Goal: Task Accomplishment & Management: Manage account settings

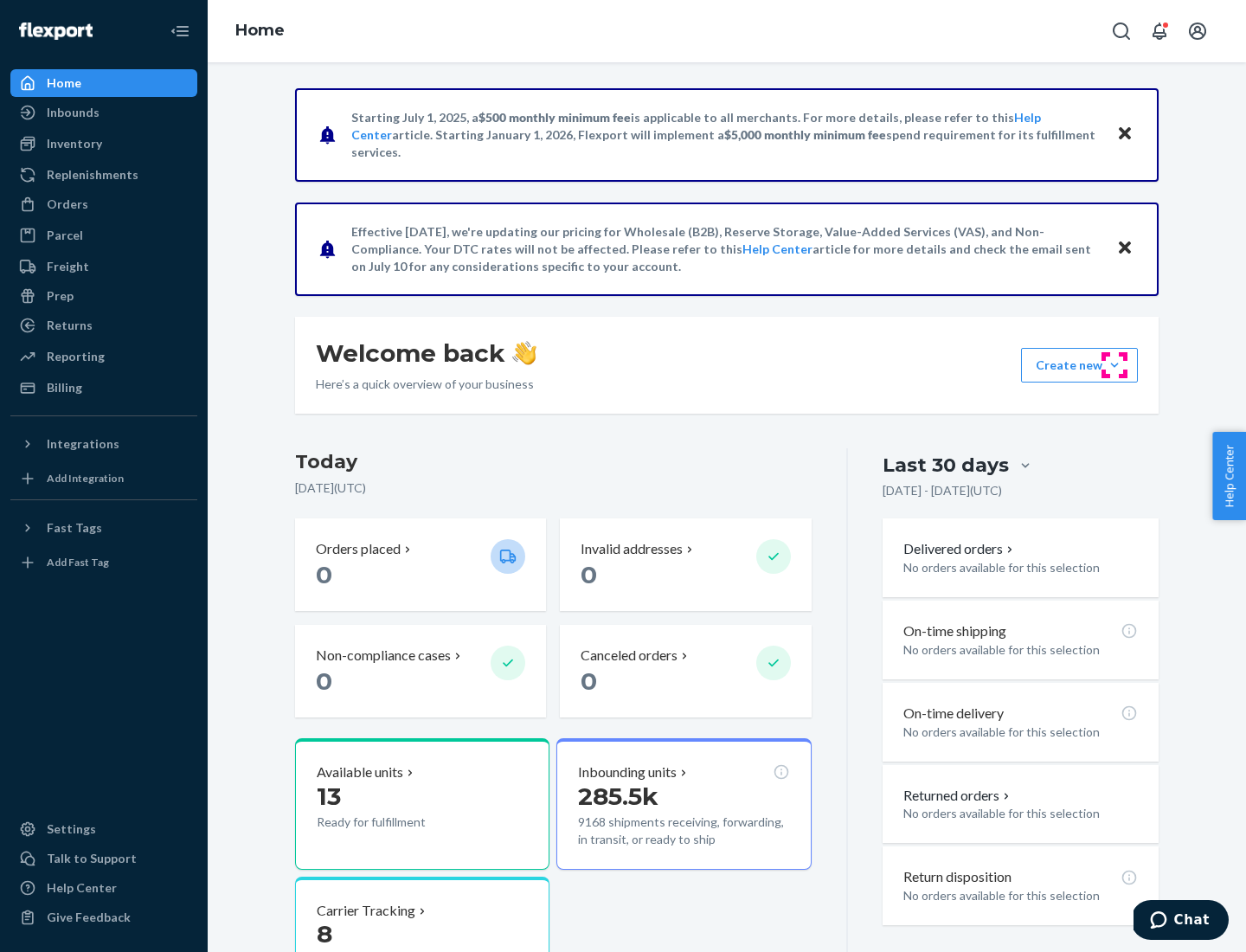
click at [1114, 365] on button "Create new Create new inbound Create new order Create new product" at bounding box center [1080, 365] width 117 height 35
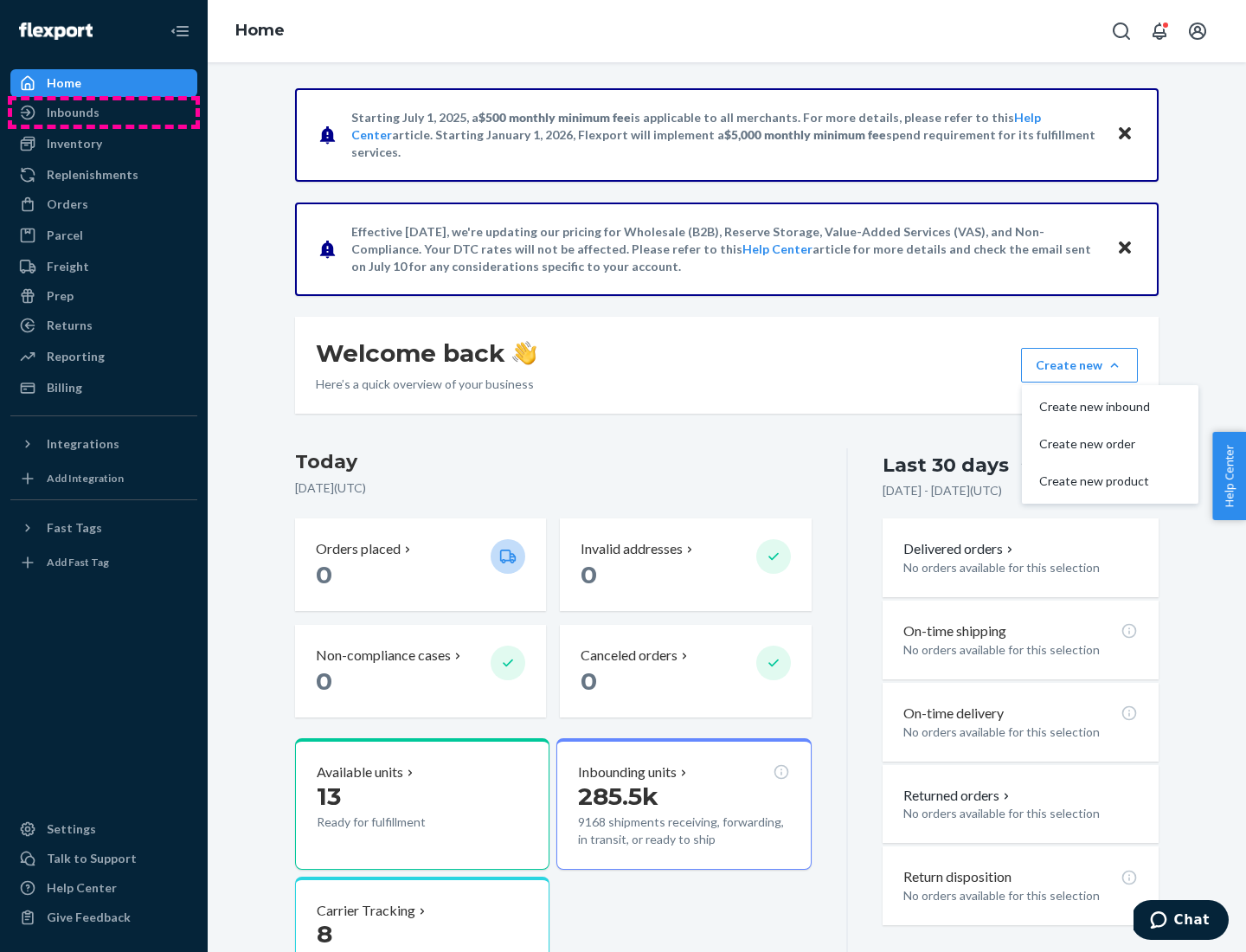
click at [104, 112] on div "Inbounds" at bounding box center [103, 112] width 184 height 25
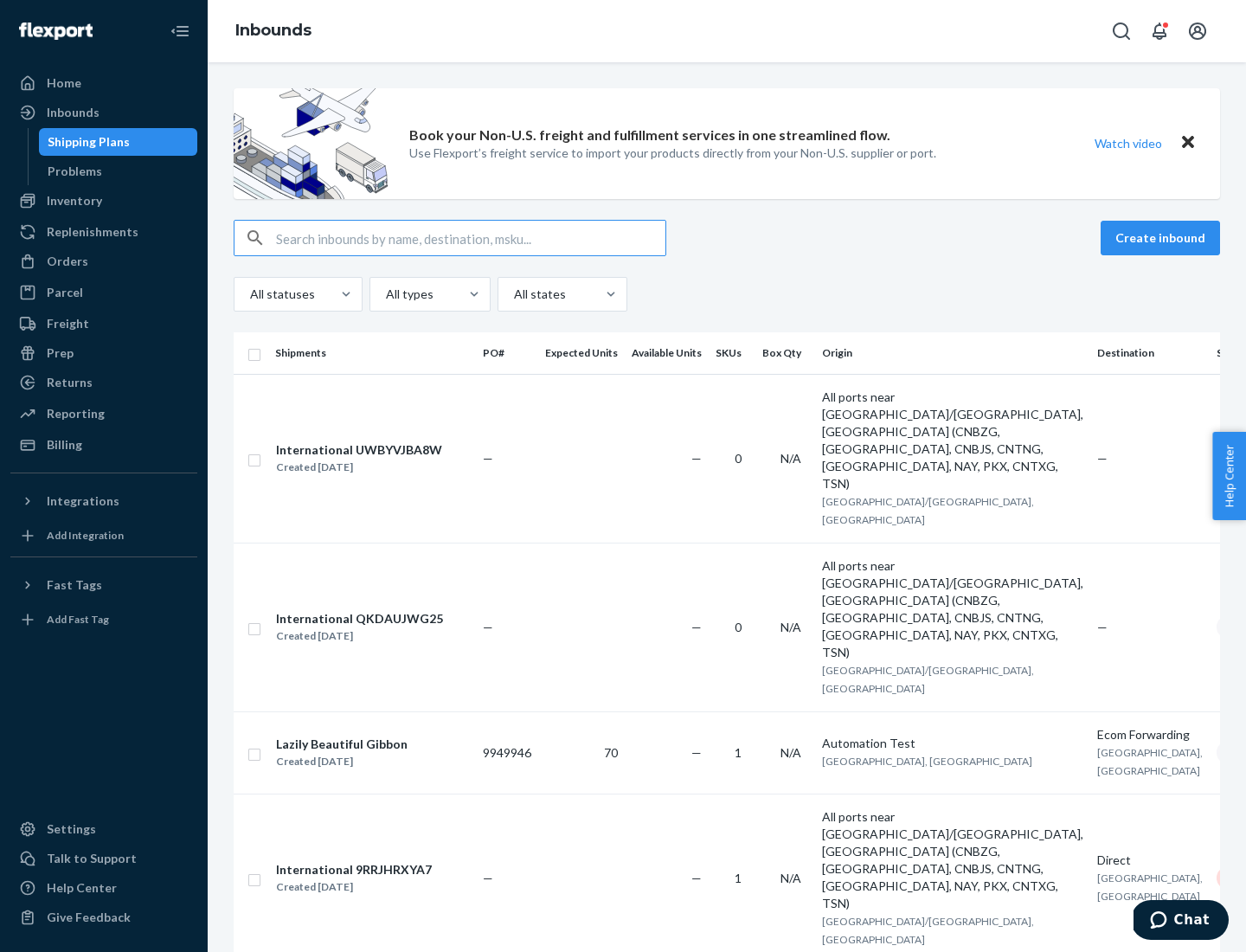
click at [1163, 238] on button "Create inbound" at bounding box center [1160, 238] width 120 height 35
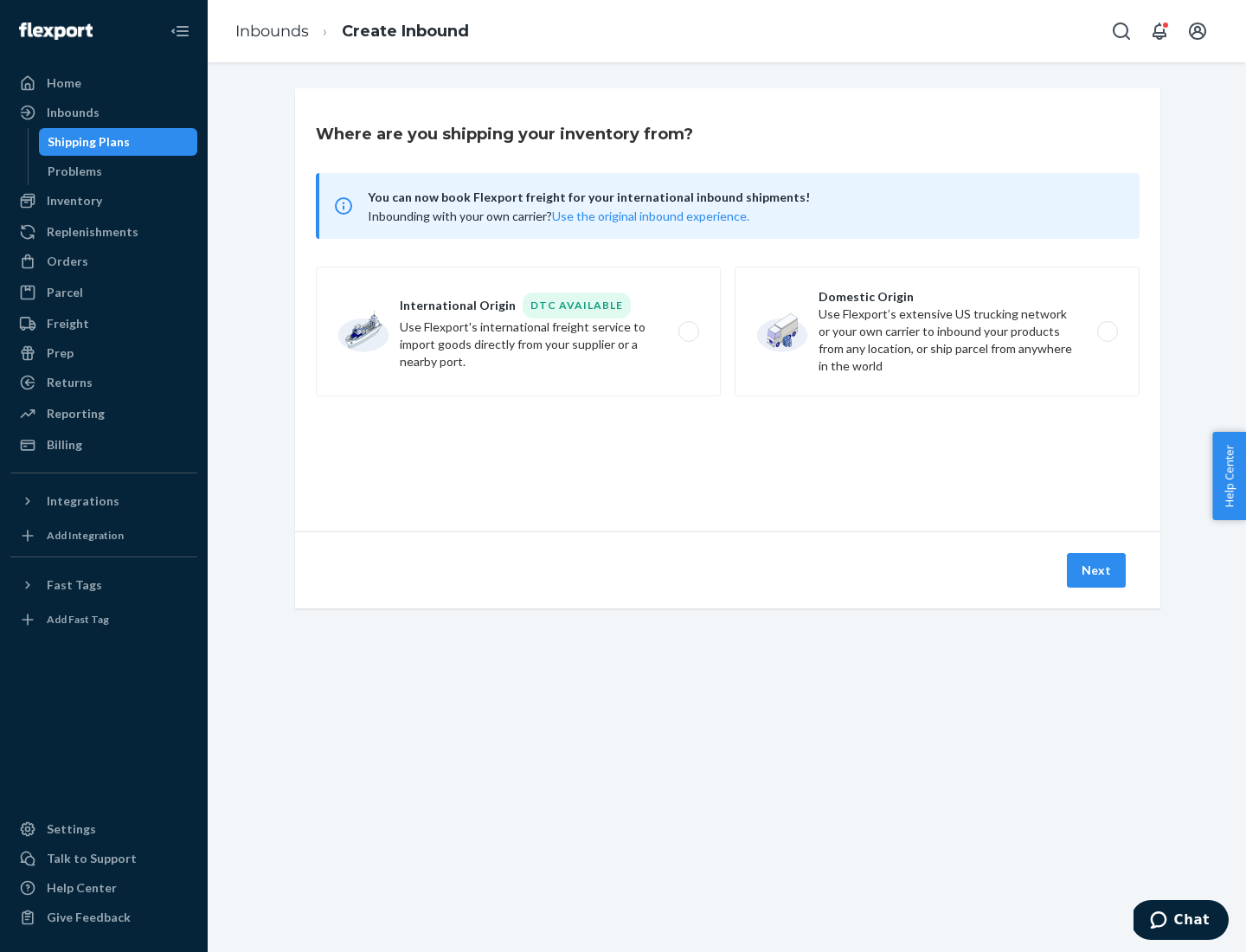
click at [937, 332] on label "Domestic Origin Use Flexport’s extensive US trucking network or your own carrie…" at bounding box center [936, 332] width 405 height 130
click at [1106, 332] on input "Domestic Origin Use Flexport’s extensive US trucking network or your own carrie…" at bounding box center [1112, 332] width 11 height 11
radio input "true"
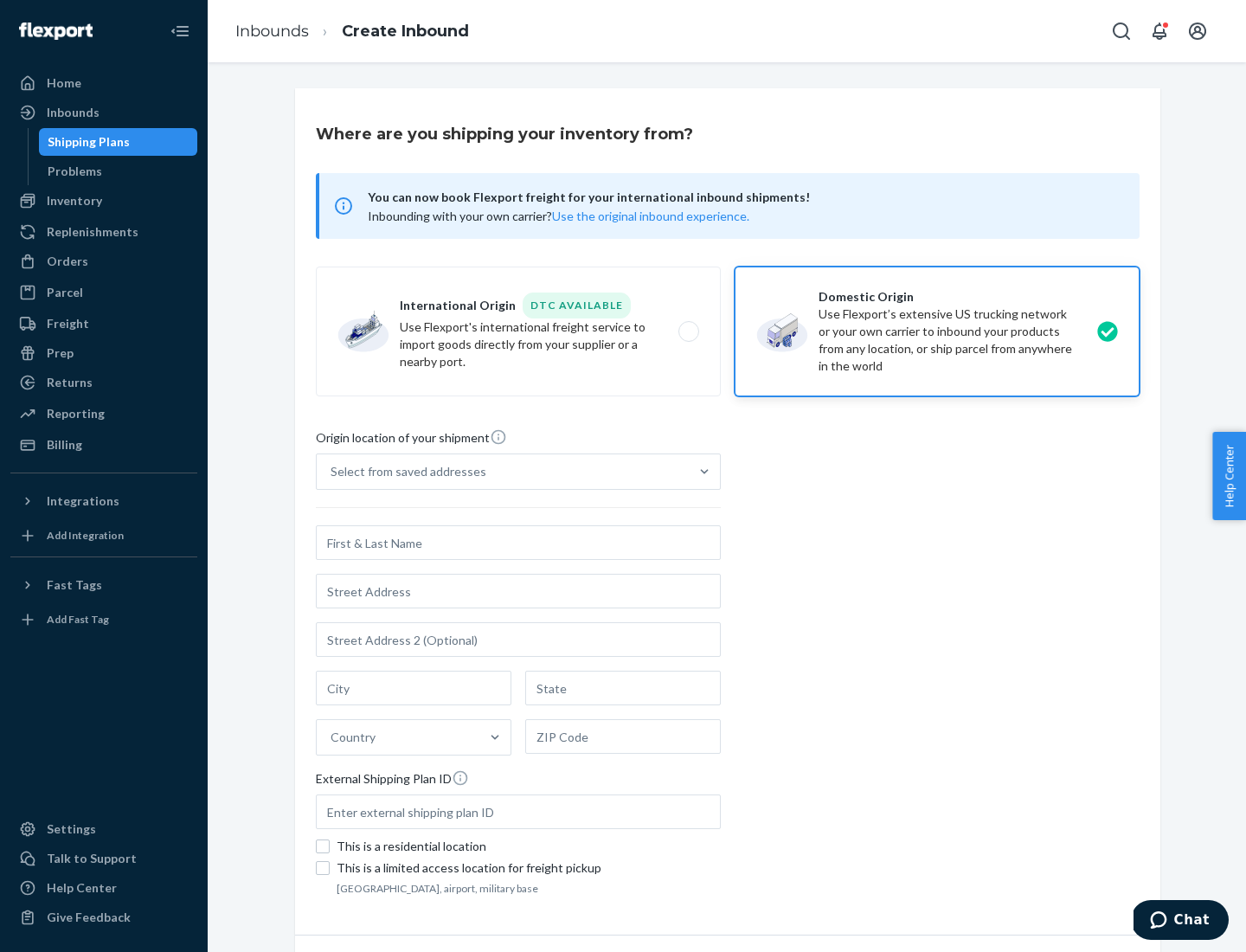
click at [404, 471] on div "Select from saved addresses" at bounding box center [408, 471] width 155 height 17
click at [333, 471] on input "Select from saved addresses" at bounding box center [332, 471] width 2 height 17
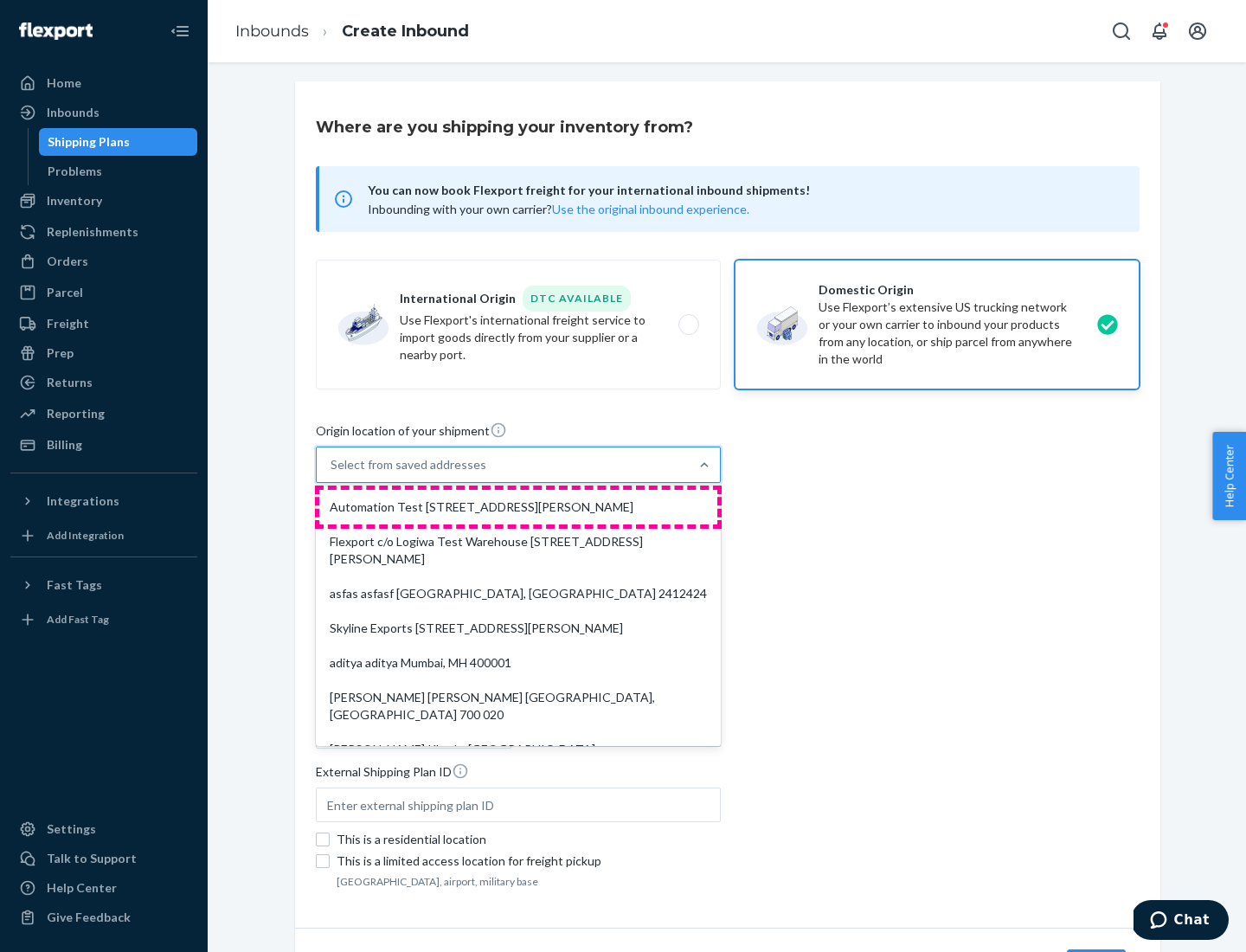
click at [518, 507] on div "Automation Test [STREET_ADDRESS][PERSON_NAME]" at bounding box center [519, 507] width 398 height 35
click at [333, 473] on input "option Automation Test [STREET_ADDRESS][PERSON_NAME]. 9 results available. Use …" at bounding box center [332, 464] width 2 height 17
type input "Automation Test"
type input "9th Floor"
type input "[GEOGRAPHIC_DATA]"
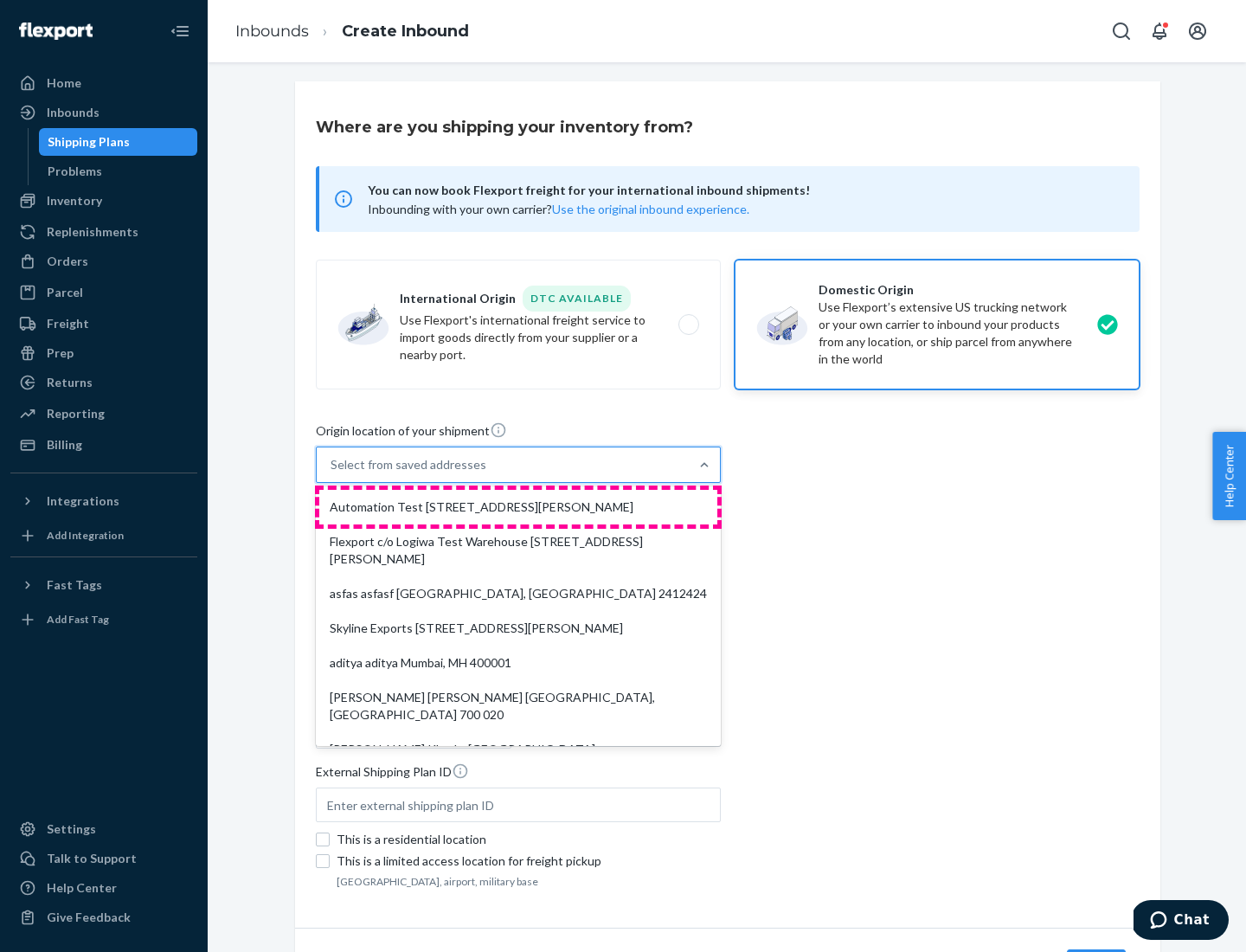
type input "CA"
type input "94104"
type input "[STREET_ADDRESS][PERSON_NAME]"
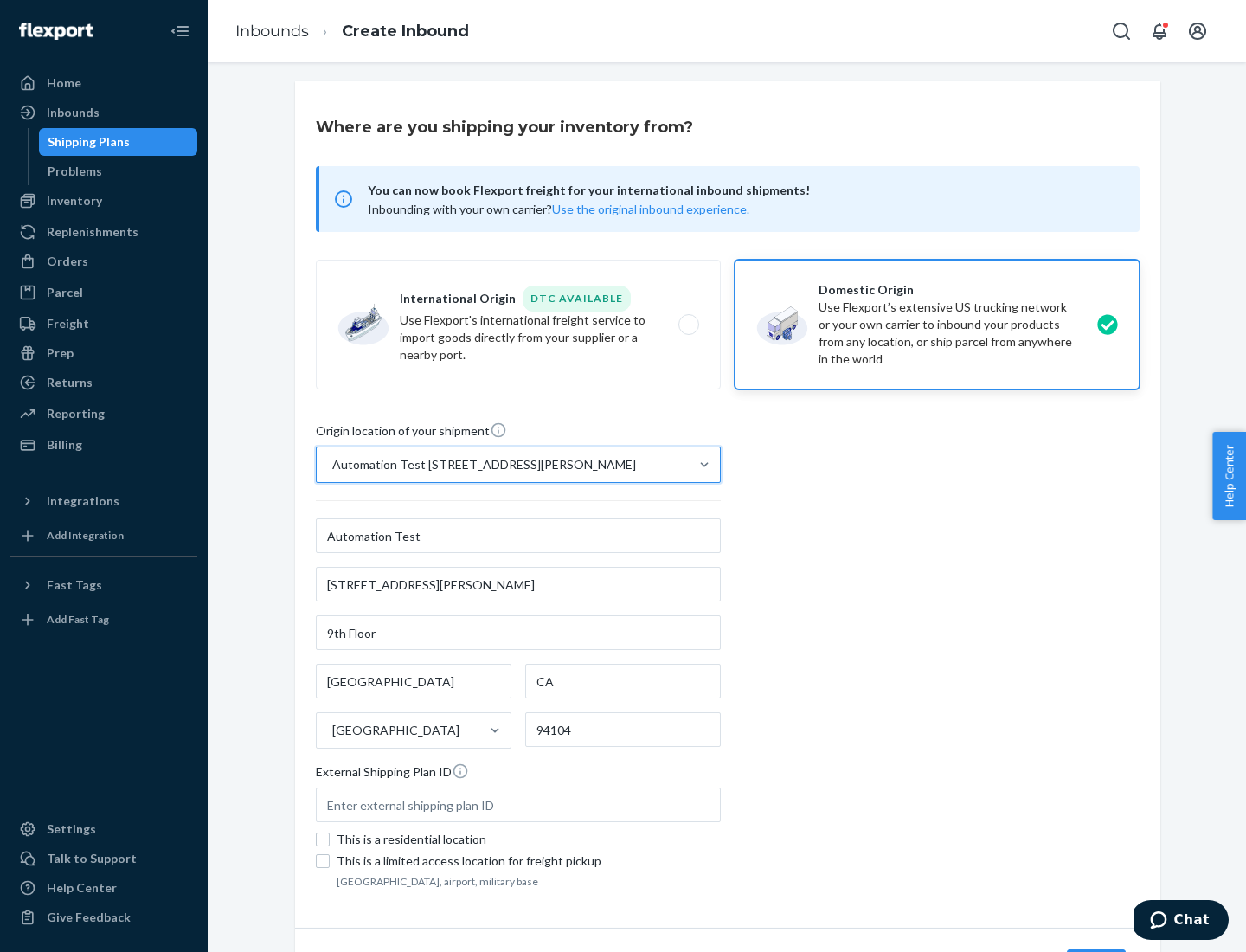
scroll to position [101, 0]
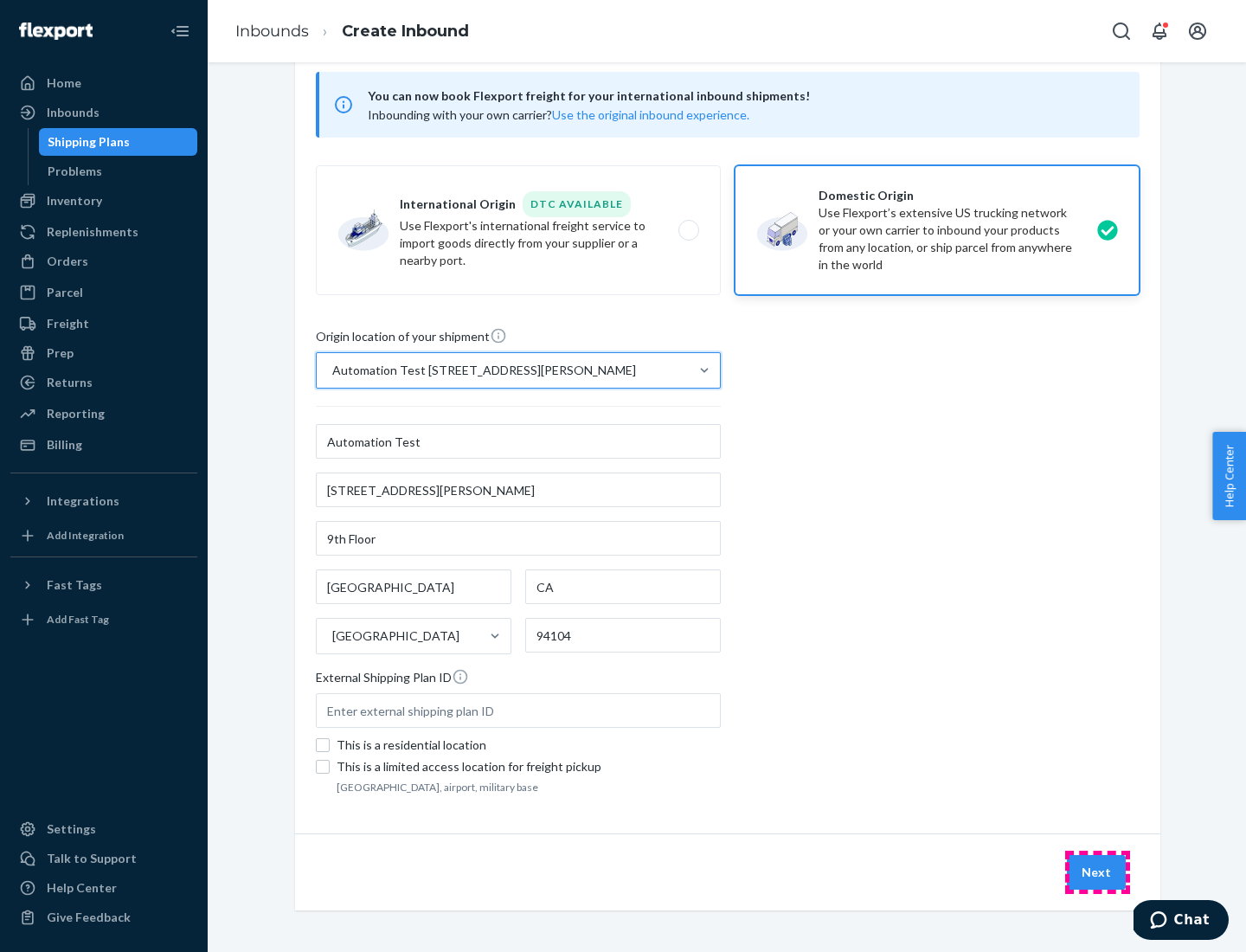
click at [1097, 873] on button "Next" at bounding box center [1096, 873] width 58 height 35
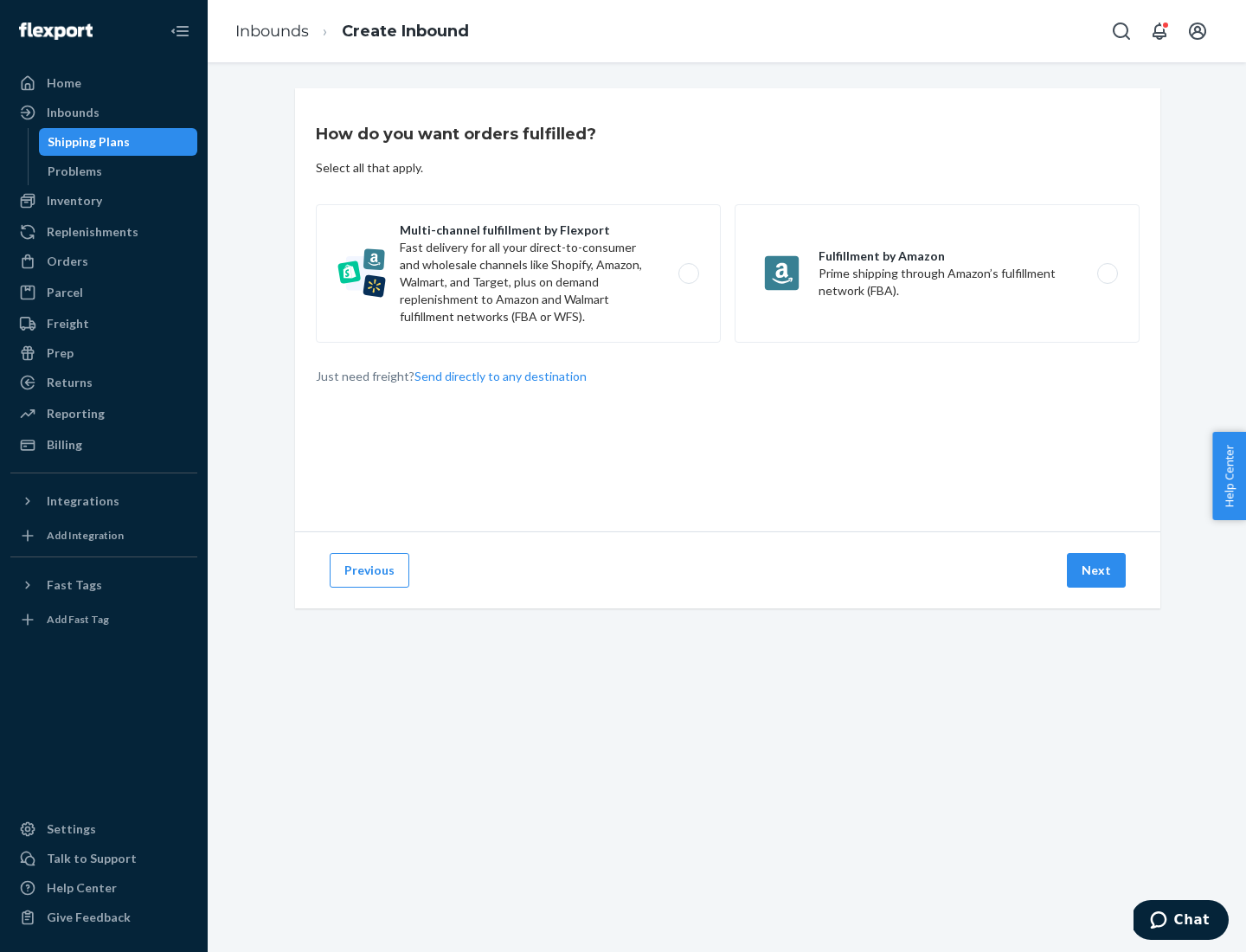
click at [518, 273] on label "Multi-channel fulfillment by Flexport Fast delivery for all your direct-to-cons…" at bounding box center [518, 274] width 405 height 139
click at [688, 273] on input "Multi-channel fulfillment by Flexport Fast delivery for all your direct-to-cons…" at bounding box center [693, 274] width 11 height 11
radio input "true"
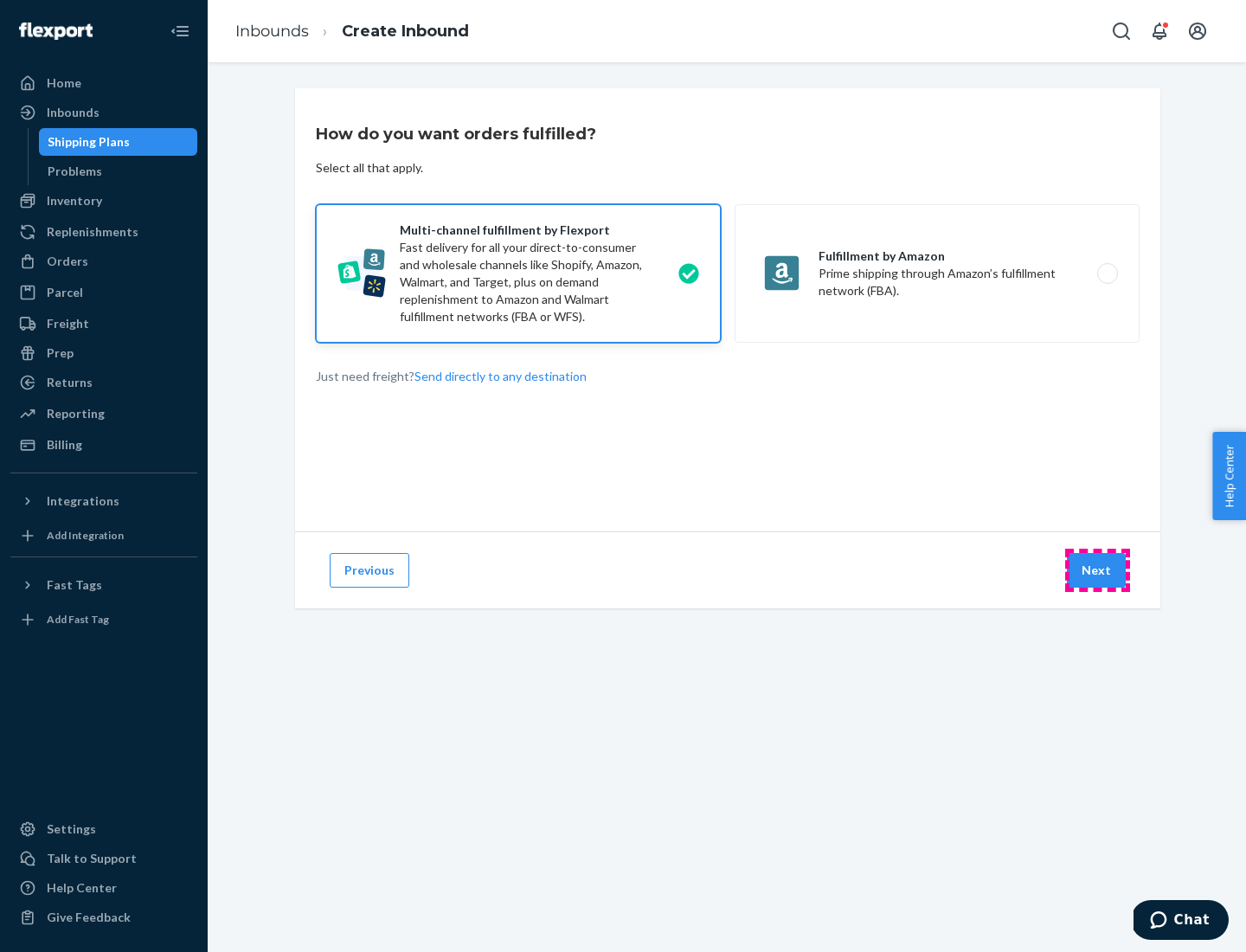
click at [1097, 570] on button "Next" at bounding box center [1096, 570] width 58 height 35
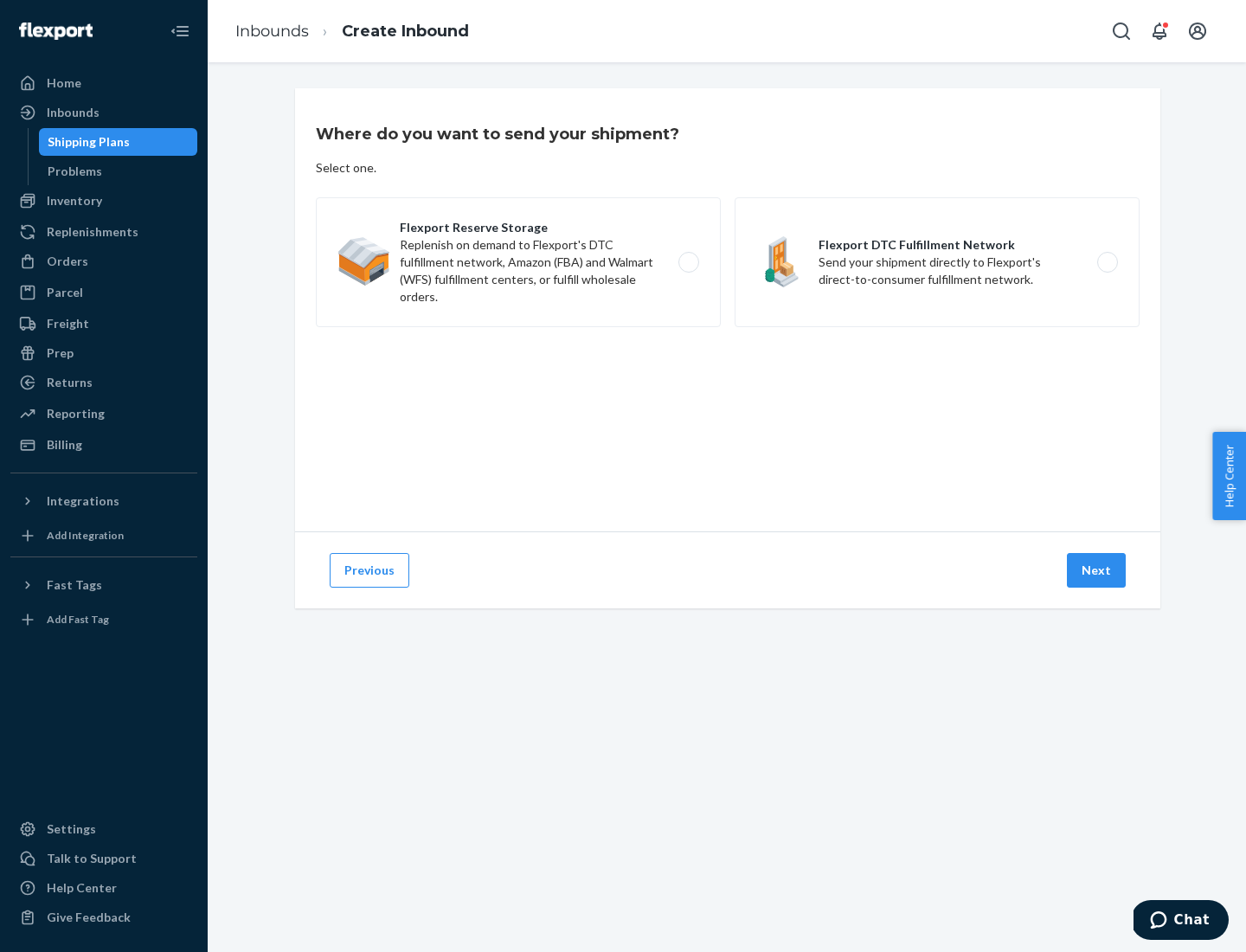
click at [937, 262] on label "Flexport DTC Fulfillment Network Send your shipment directly to Flexport's dire…" at bounding box center [936, 262] width 405 height 130
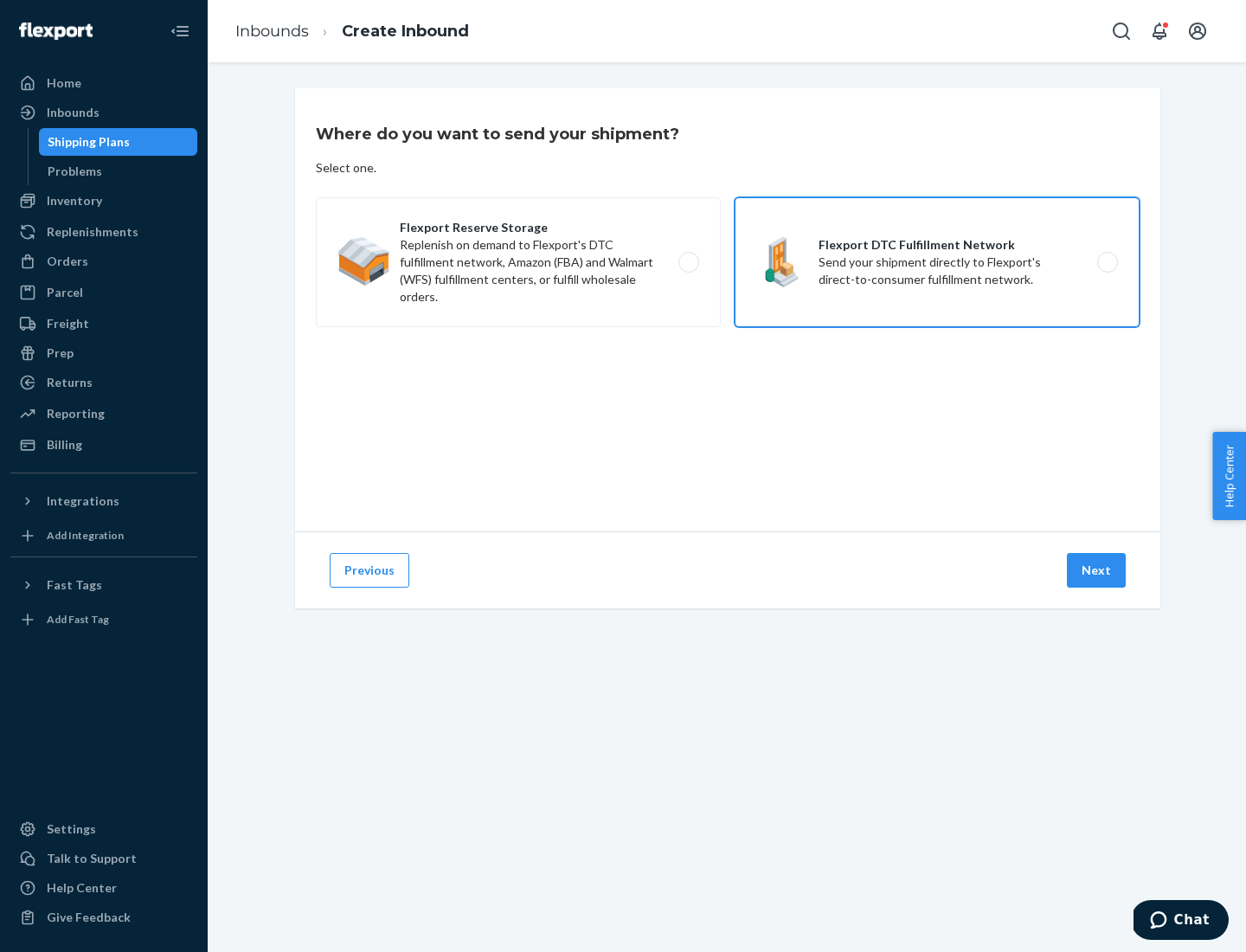
click at [1106, 262] on input "Flexport DTC Fulfillment Network Send your shipment directly to Flexport's dire…" at bounding box center [1112, 262] width 11 height 11
radio input "true"
click at [1097, 570] on button "Next" at bounding box center [1096, 570] width 58 height 35
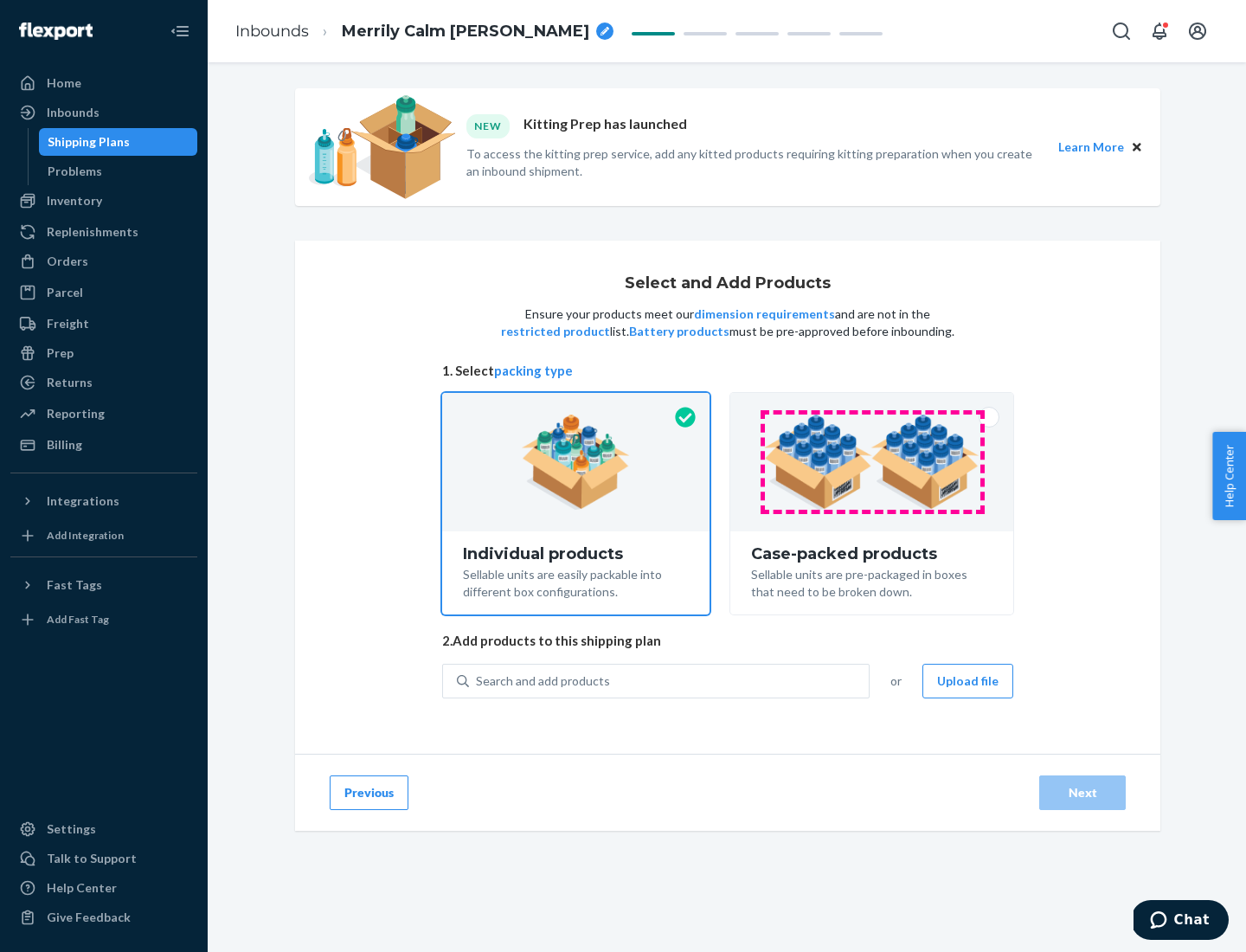
click at [872, 462] on img at bounding box center [871, 462] width 216 height 95
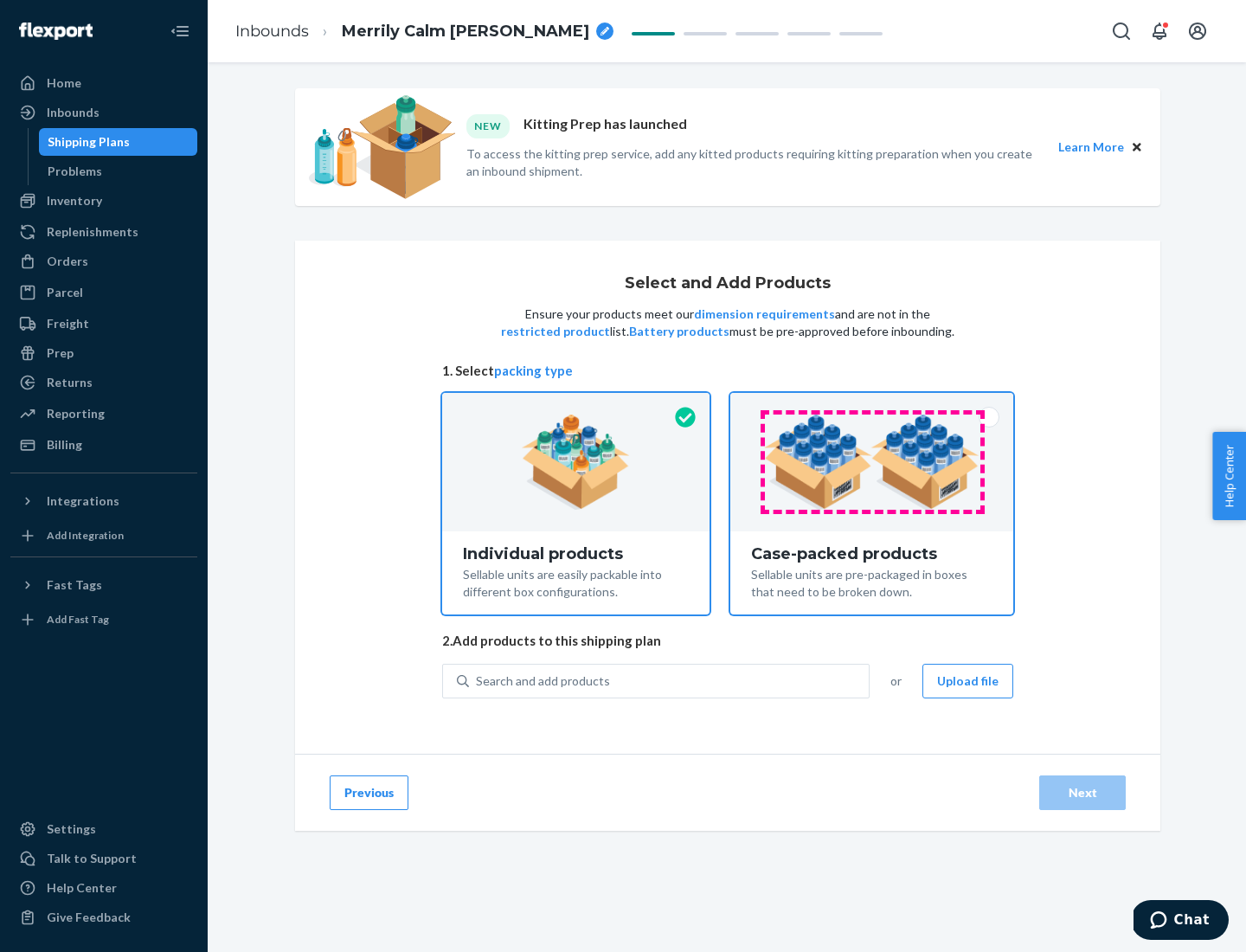
click at [872, 404] on input "Case-packed products Sellable units are pre-packaged in boxes that need to be b…" at bounding box center [871, 398] width 11 height 11
radio input "true"
radio input "false"
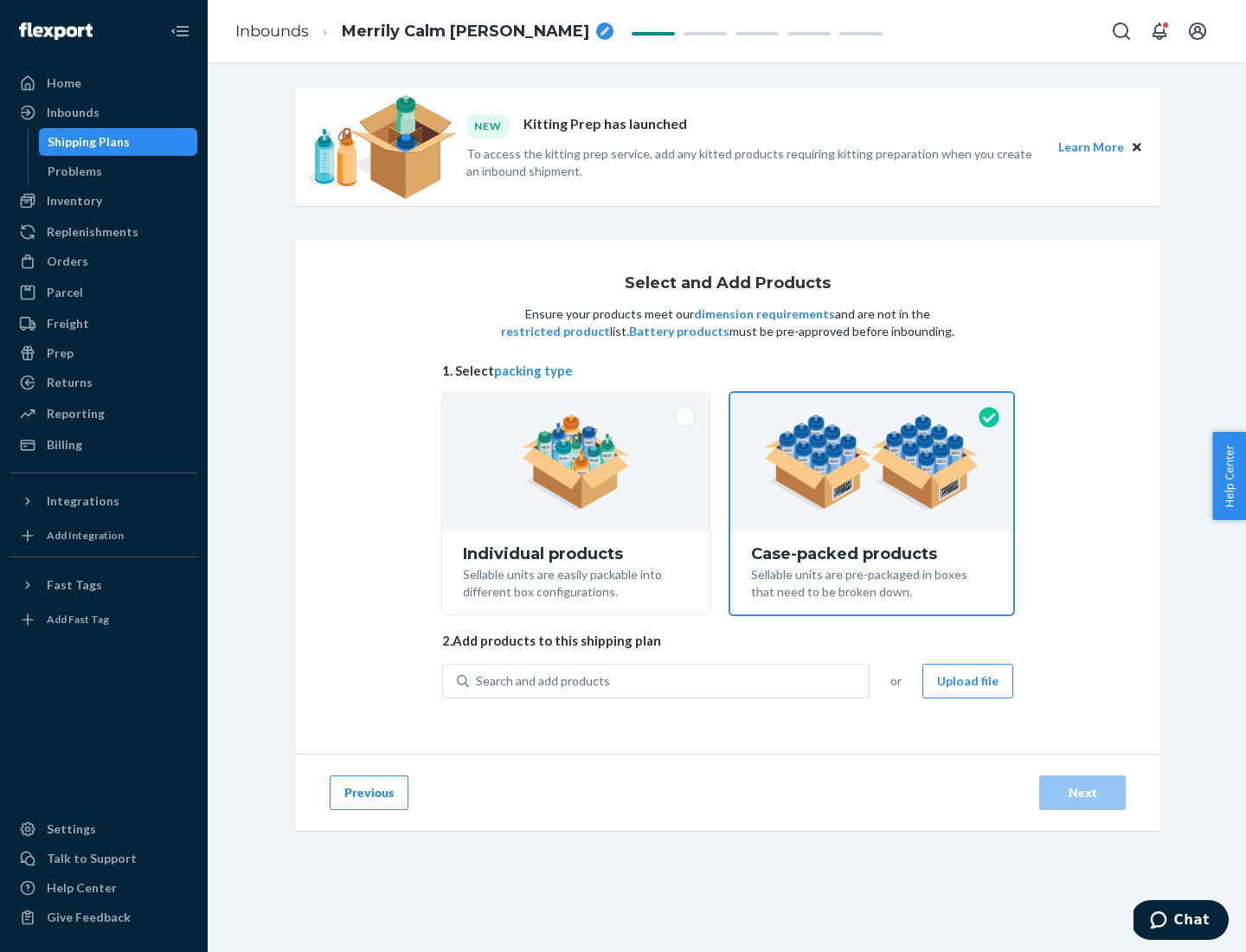
click at [670, 680] on div "Search and add products" at bounding box center [669, 681] width 400 height 31
click at [478, 680] on input "Search and add products" at bounding box center [477, 681] width 2 height 17
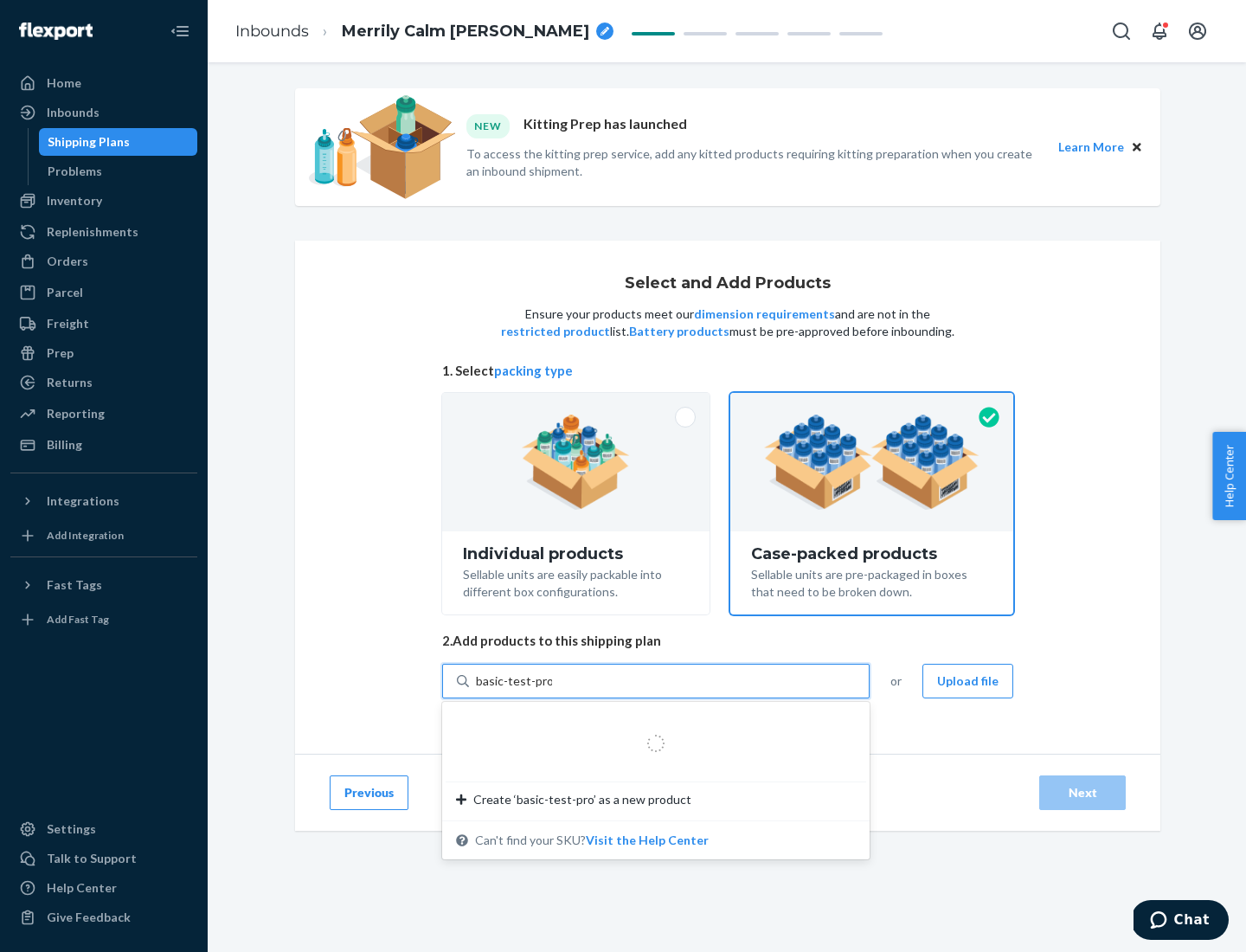
type input "basic-test-product-1"
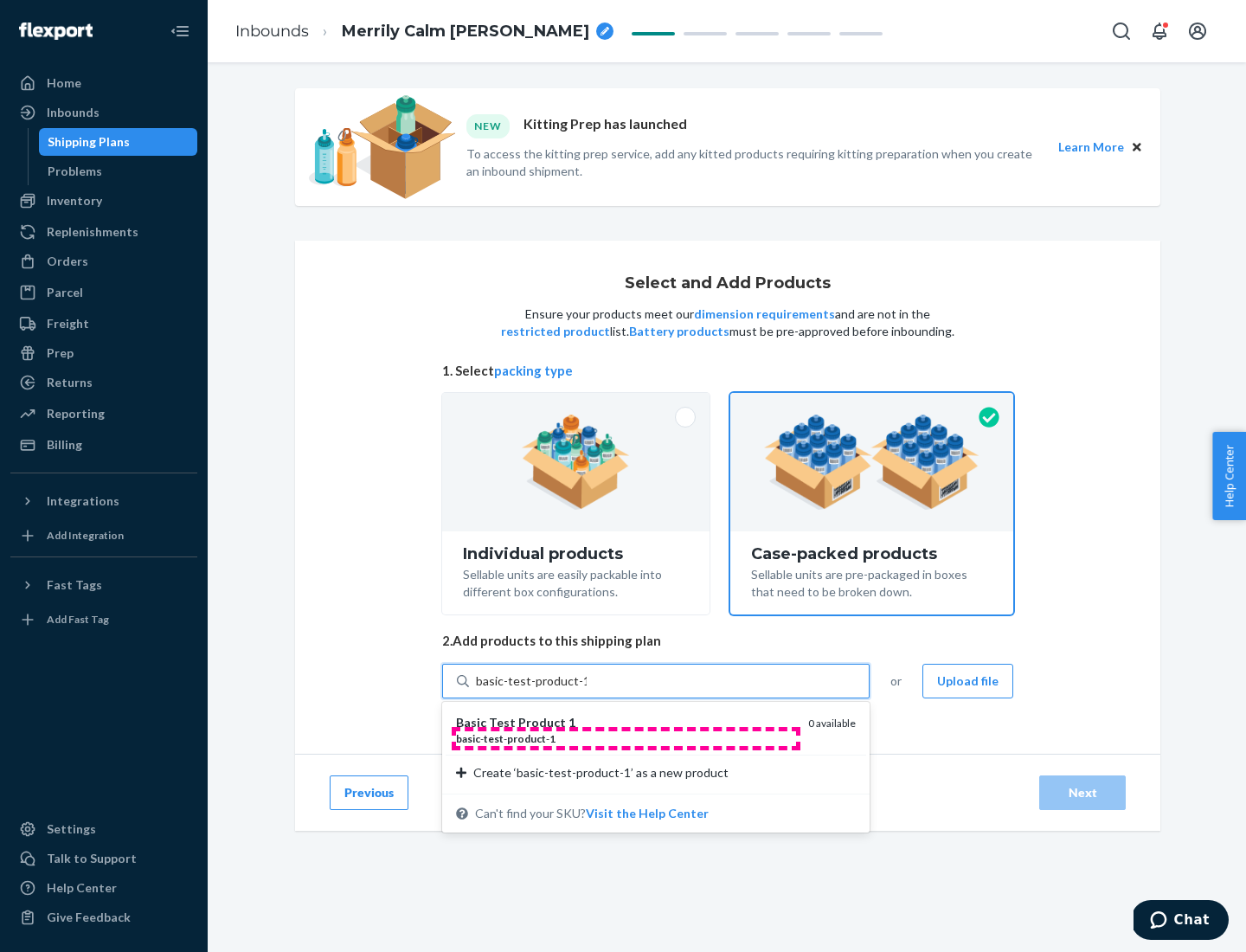
click at [626, 738] on div "basic - test - product - 1" at bounding box center [625, 738] width 338 height 15
click at [586, 690] on input "basic-test-product-1" at bounding box center [531, 681] width 111 height 17
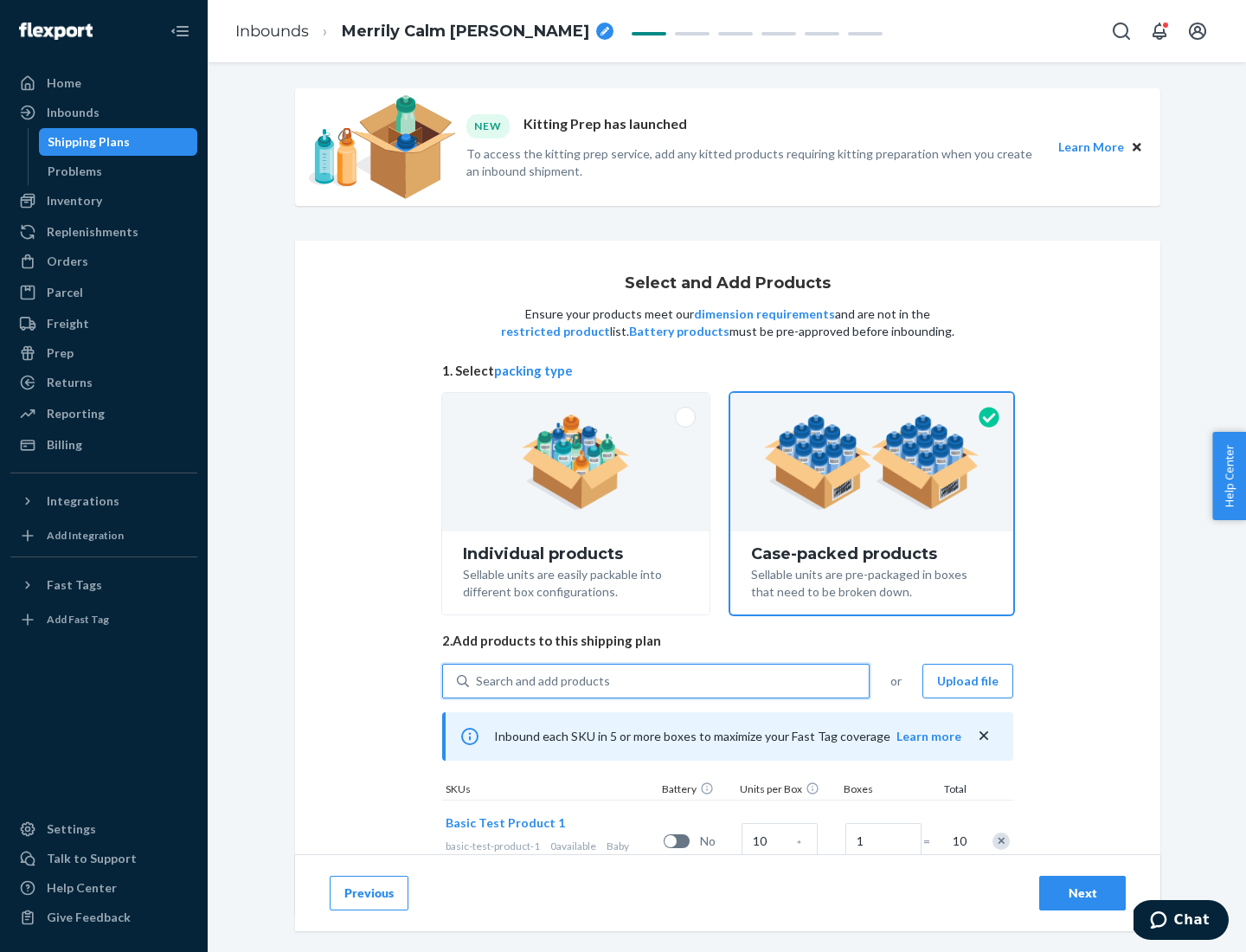
scroll to position [62, 0]
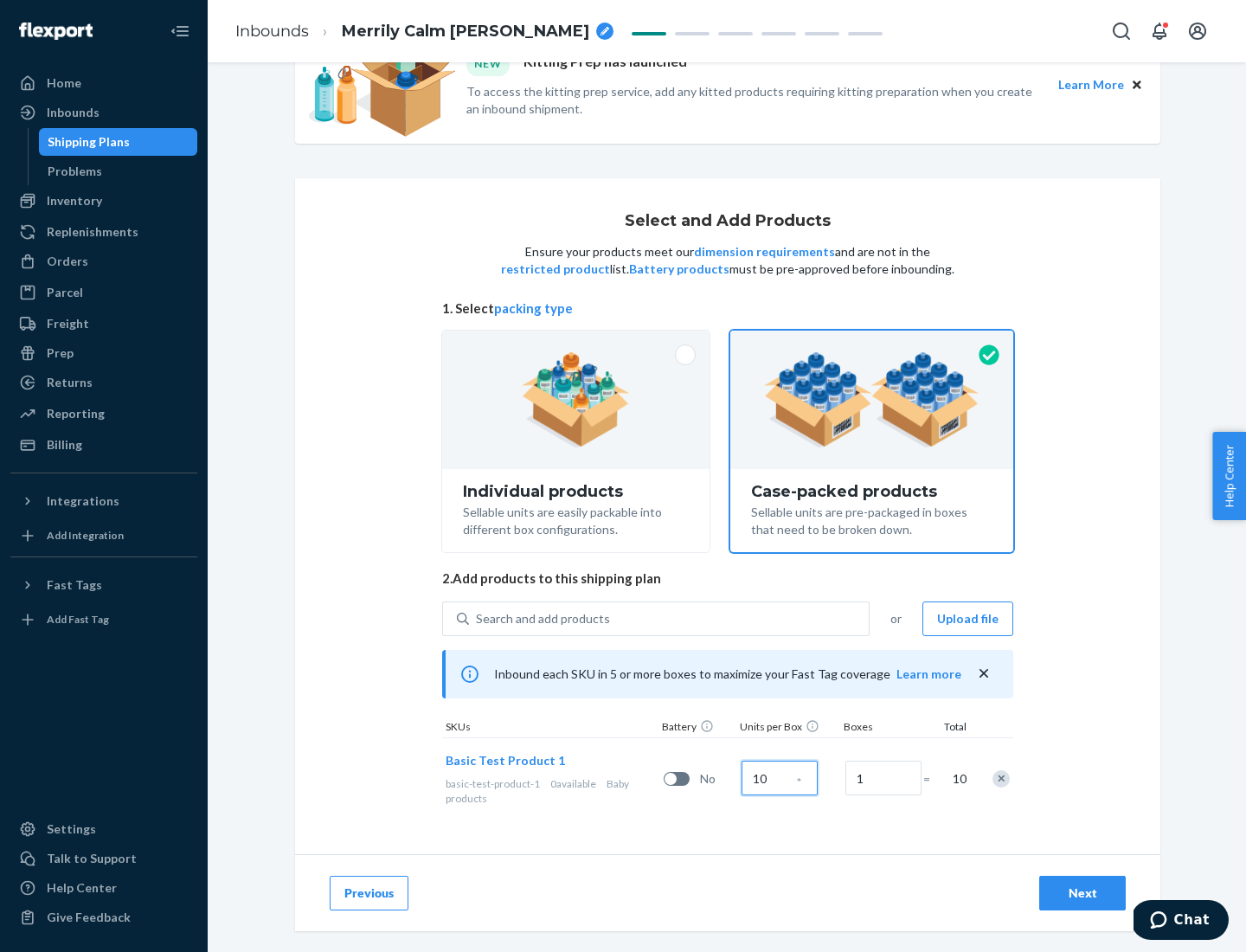
type input "10"
type input "7"
click at [1082, 893] on div "Next" at bounding box center [1082, 893] width 58 height 17
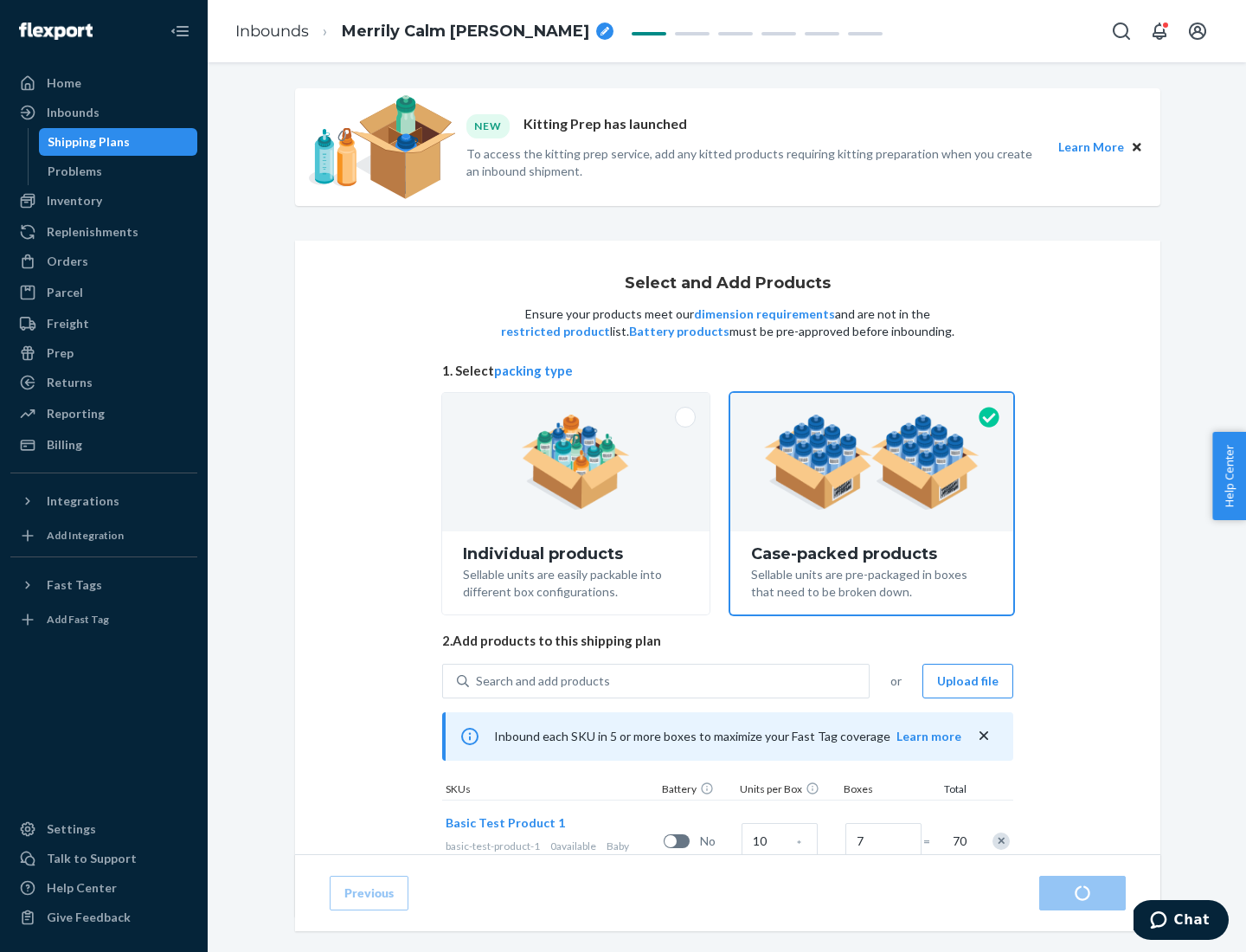
radio input "true"
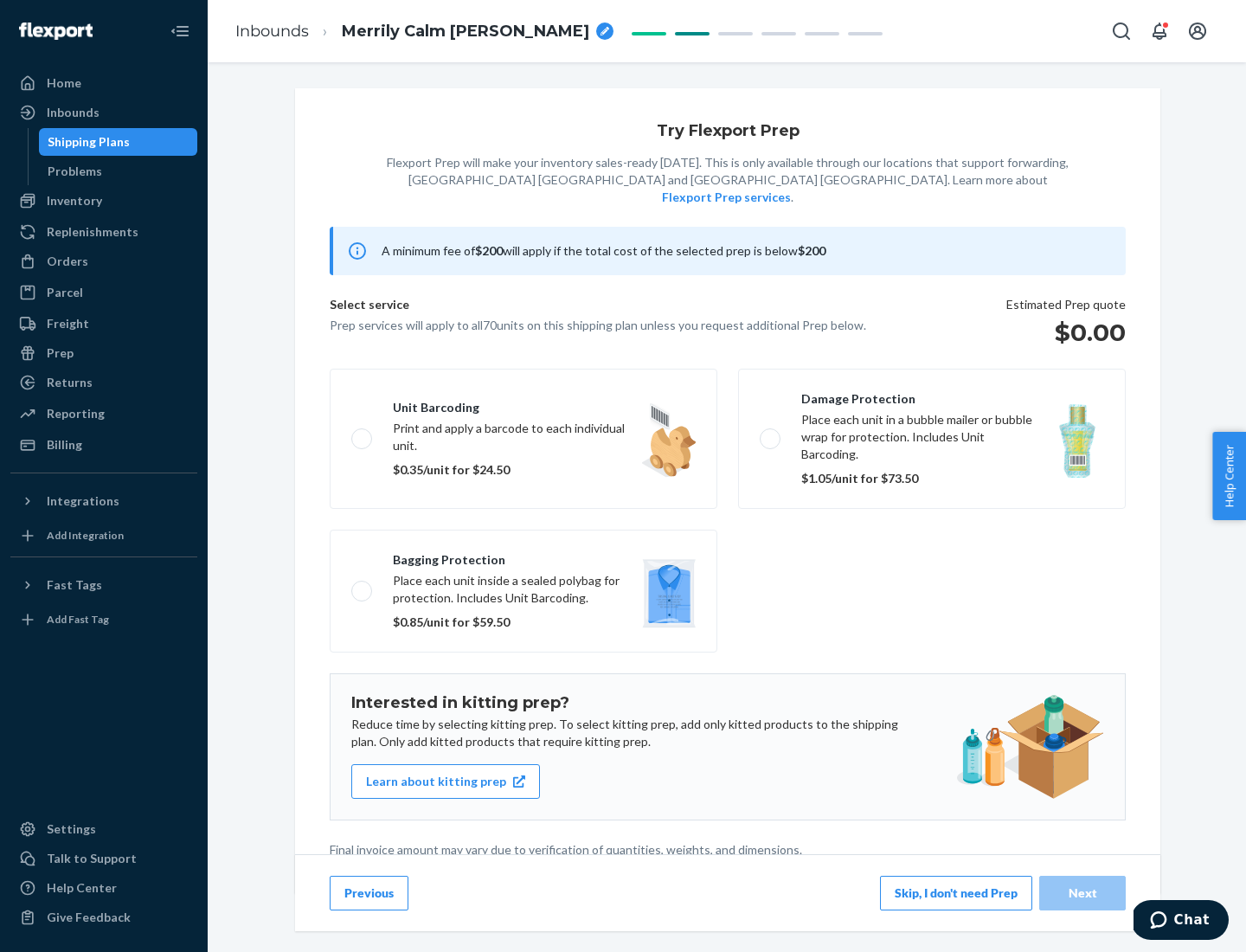
scroll to position [5, 0]
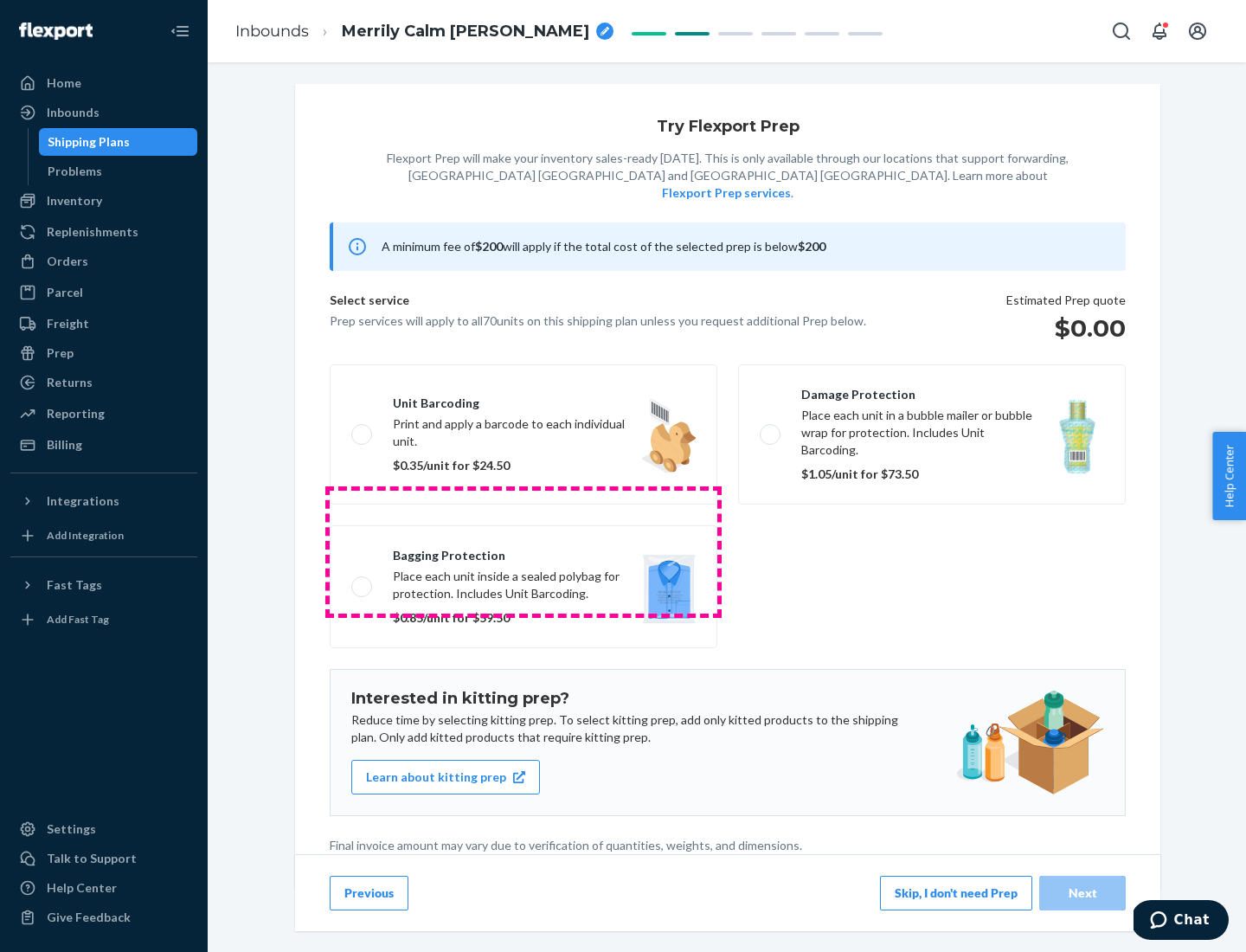
click at [523, 551] on label "Bagging protection Place each unit inside a sealed polybag for protection. Incl…" at bounding box center [523, 587] width 387 height 122
click at [363, 581] on input "Bagging protection Place each unit inside a sealed polybag for protection. Incl…" at bounding box center [357, 587] width 11 height 11
checkbox input "true"
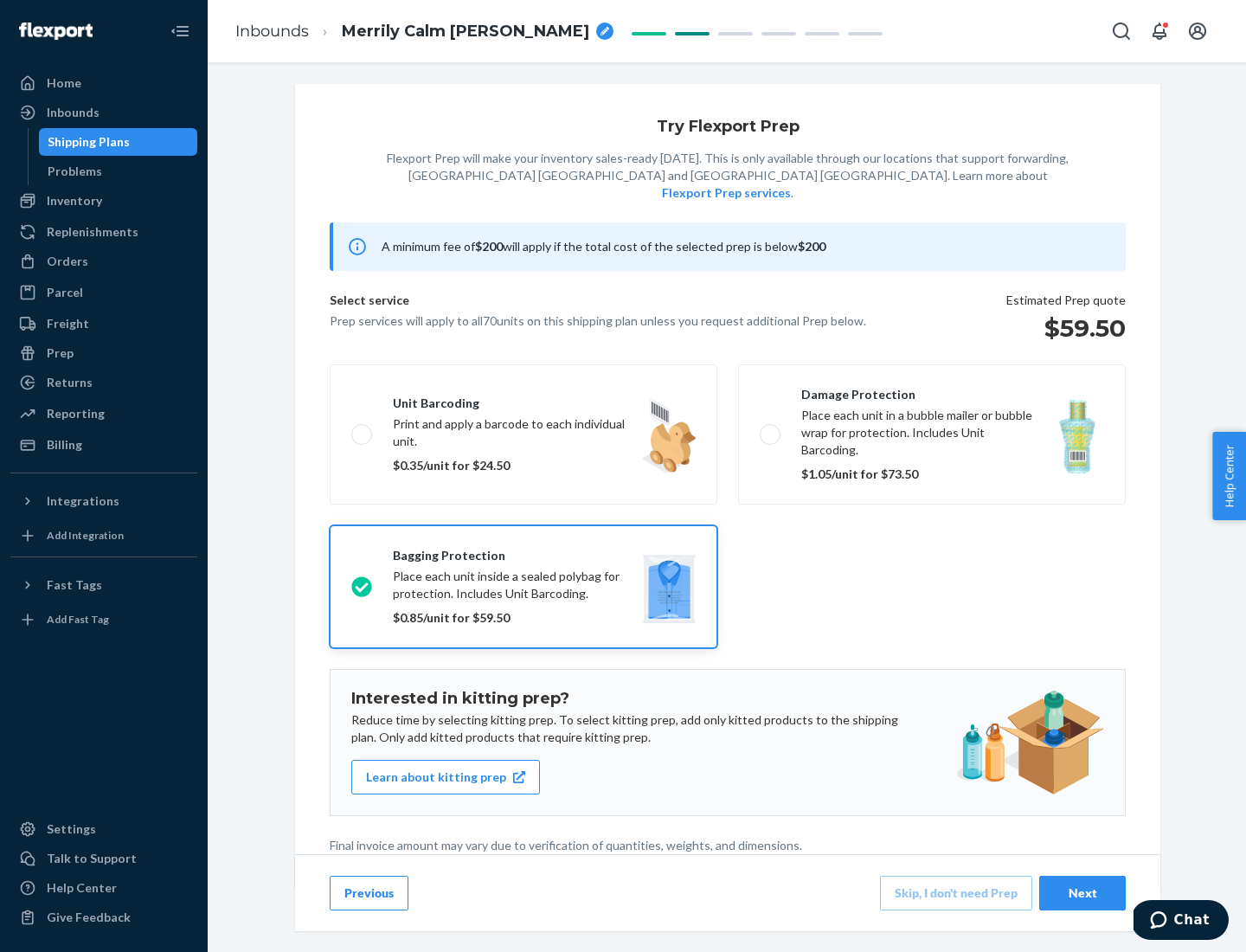
click at [1082, 893] on div "Next" at bounding box center [1082, 893] width 58 height 17
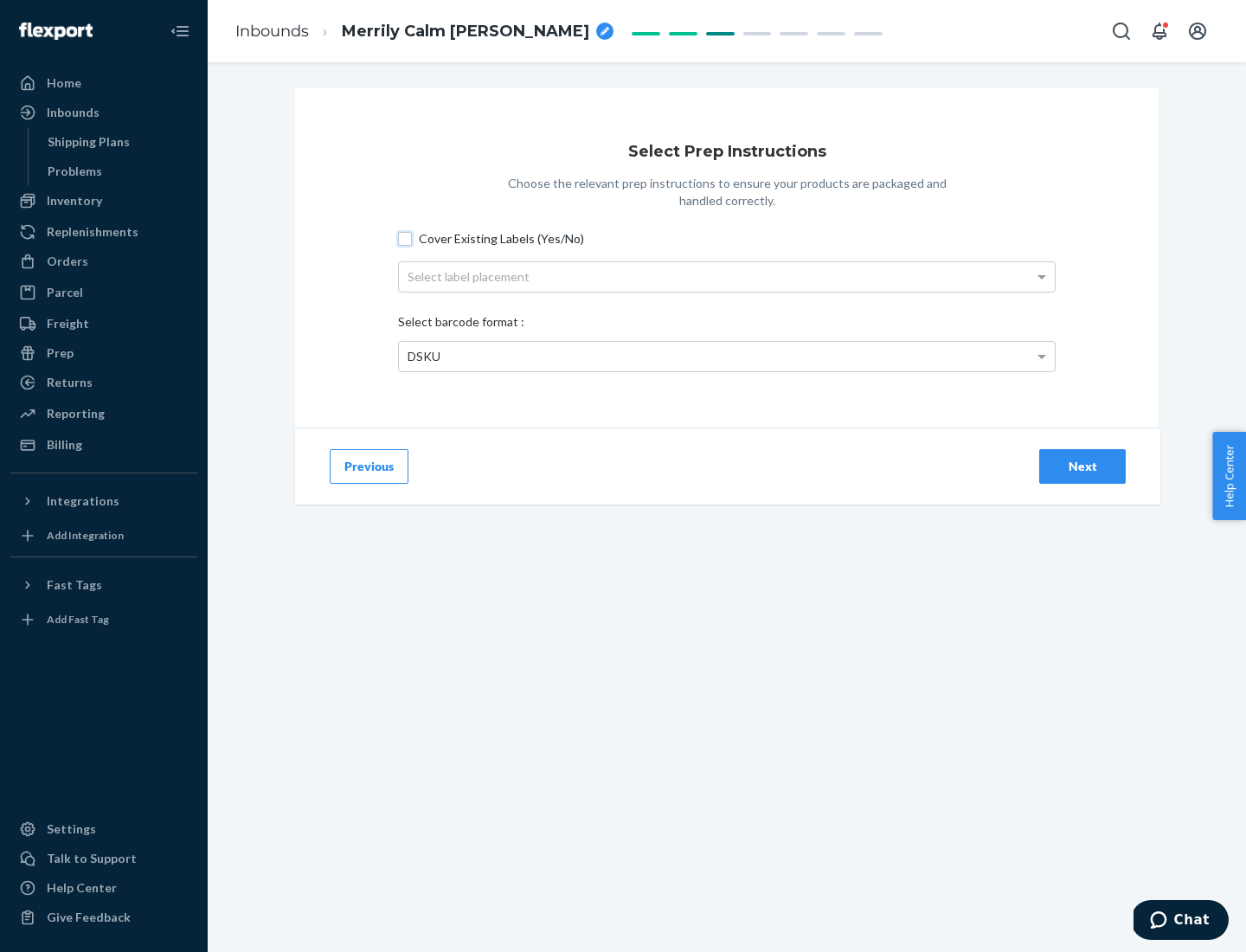
click at [405, 238] on input "Cover Existing Labels (Yes/No)" at bounding box center [405, 238] width 14 height 14
checkbox input "true"
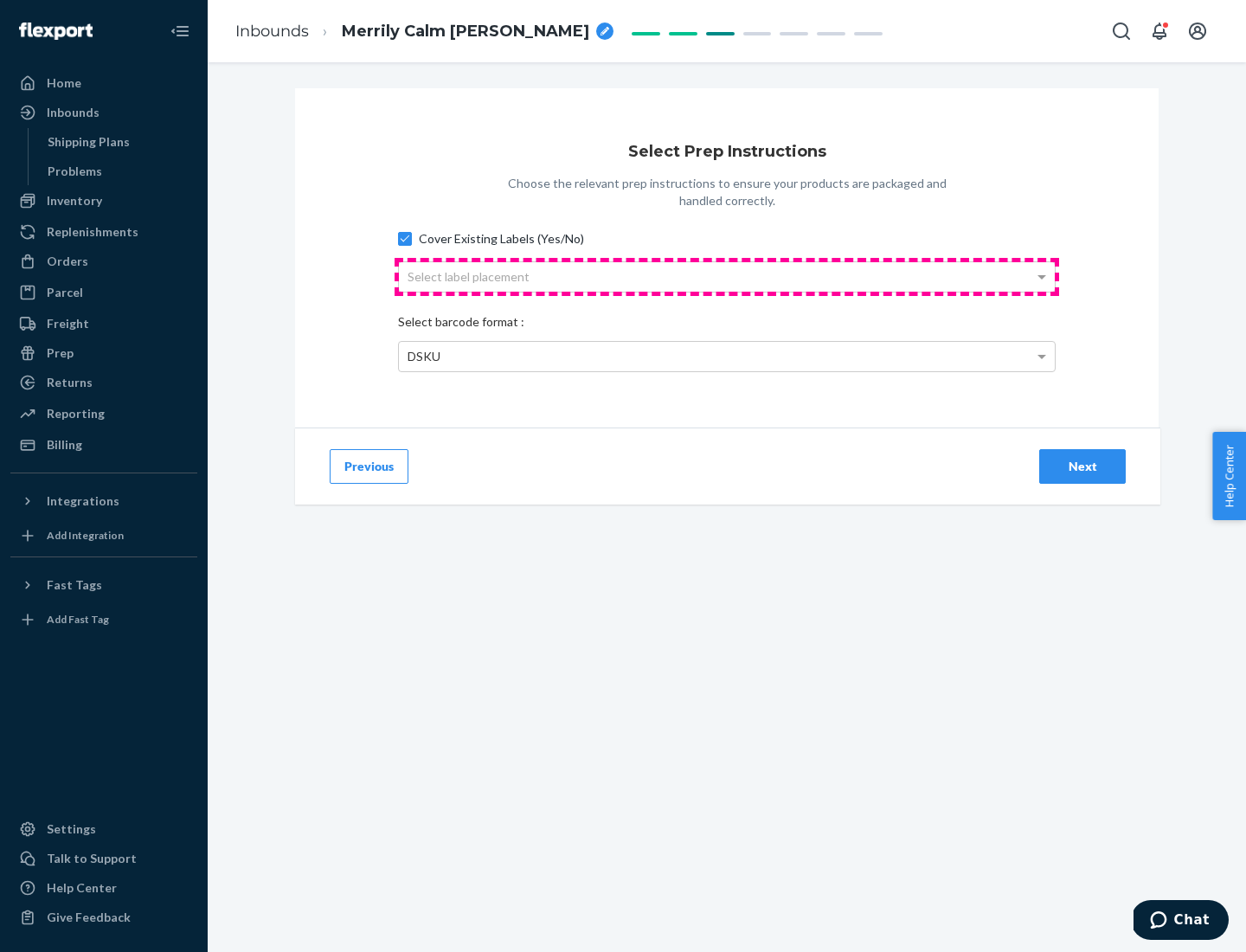
click at [727, 276] on div "Select label placement" at bounding box center [727, 277] width 656 height 29
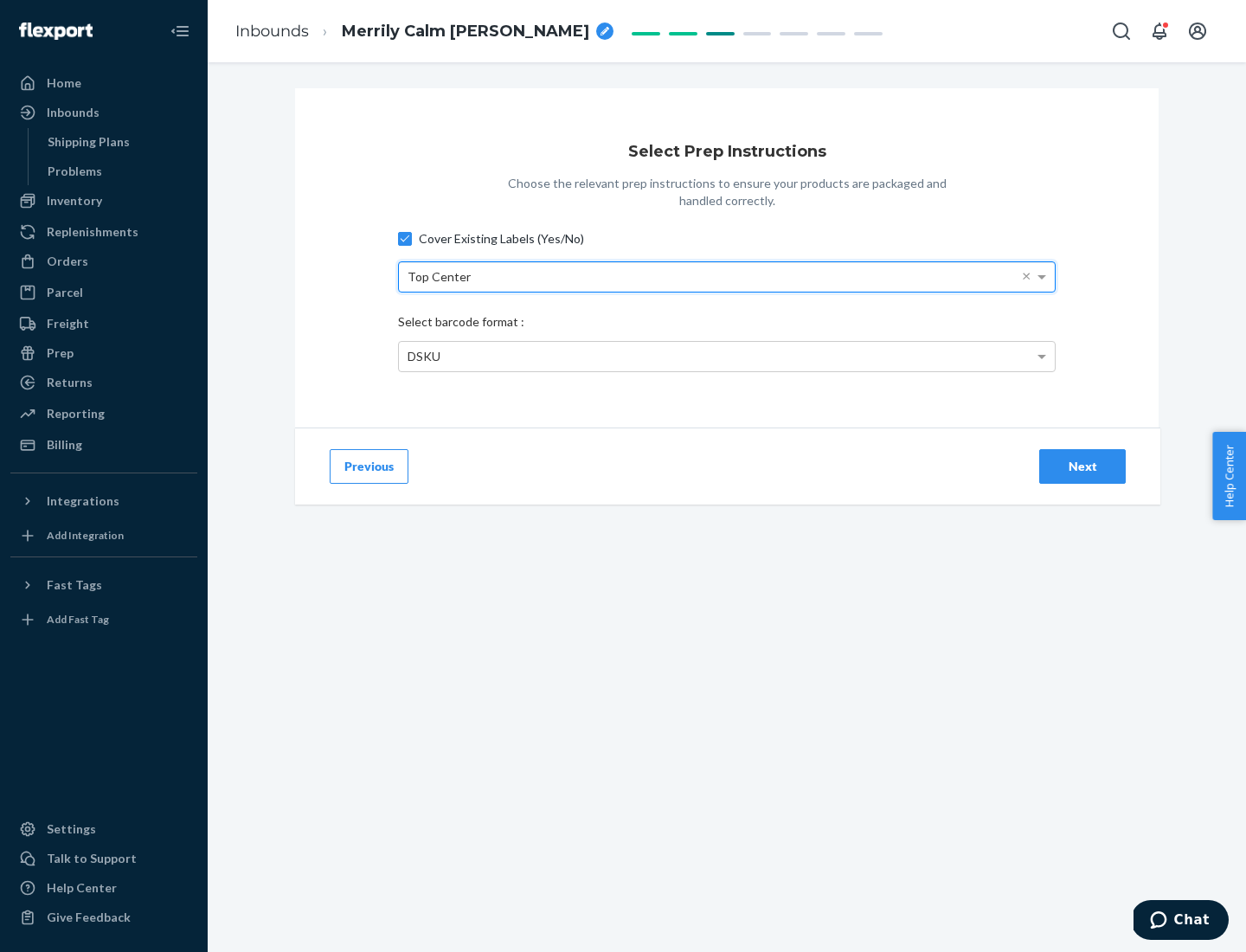
click at [727, 355] on div "DSKU" at bounding box center [727, 356] width 656 height 29
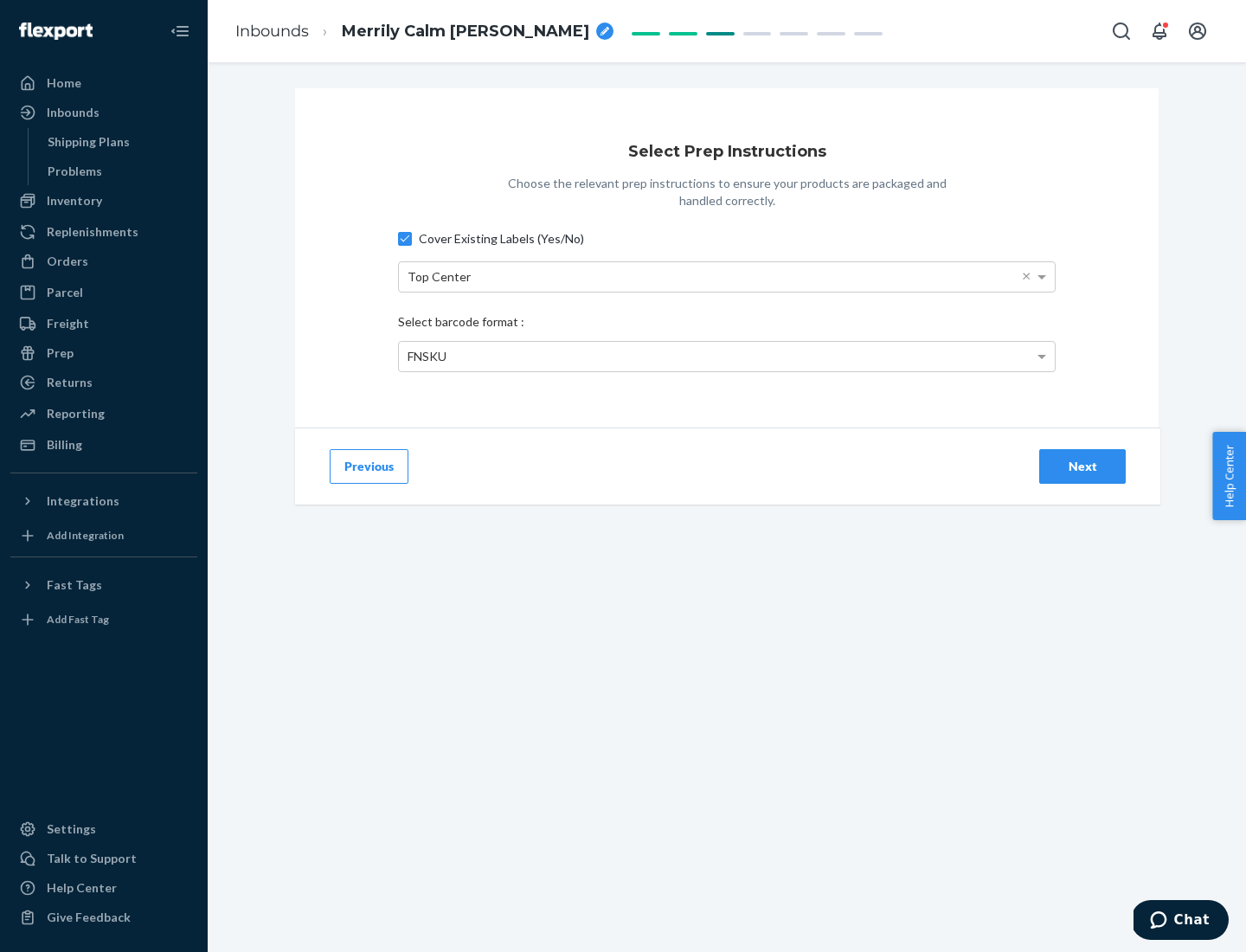
click at [1082, 466] on div "Next" at bounding box center [1082, 466] width 58 height 17
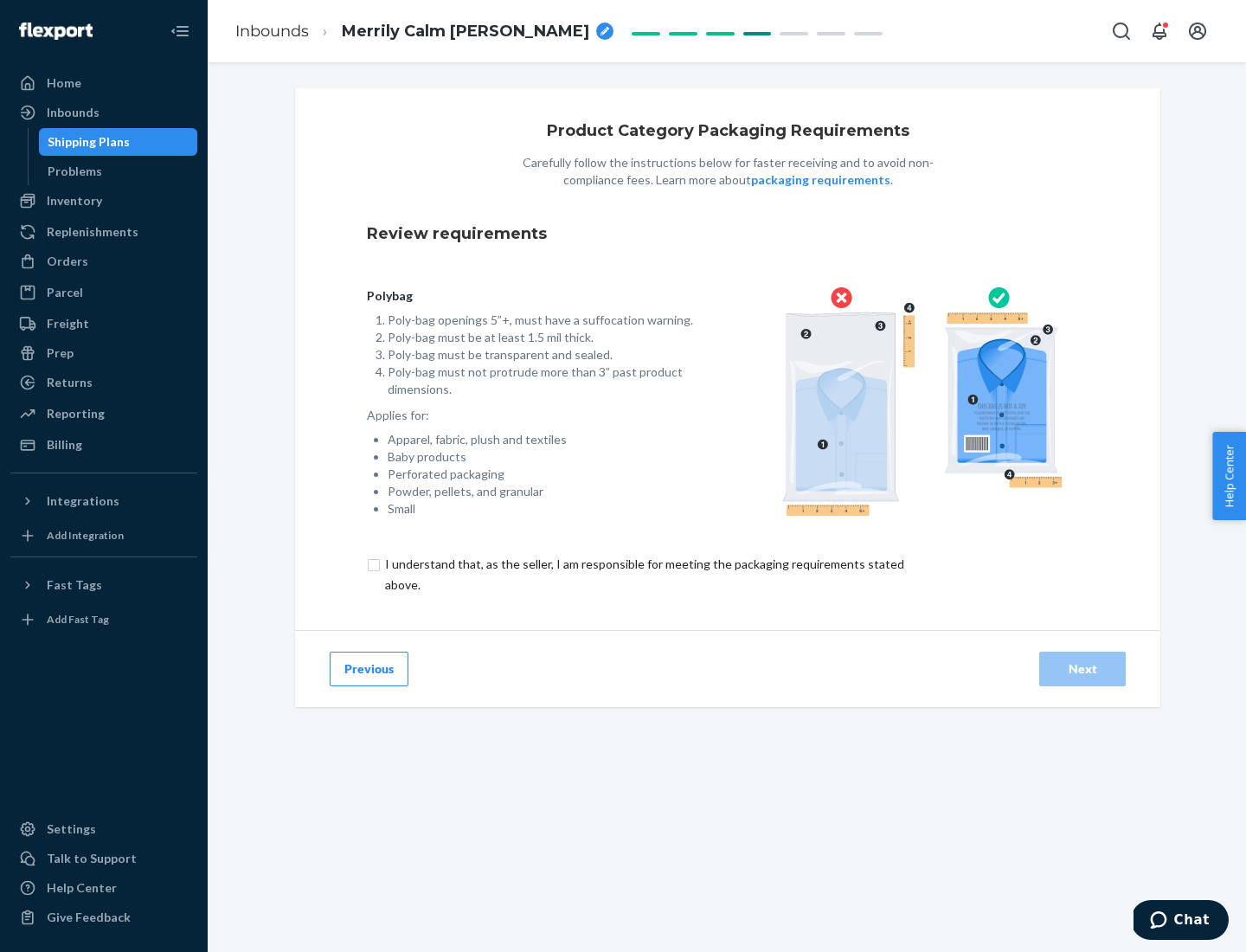
click at [643, 574] on input "checkbox" at bounding box center [655, 574] width 575 height 41
checkbox input "true"
click at [1082, 668] on div "Next" at bounding box center [1082, 669] width 58 height 17
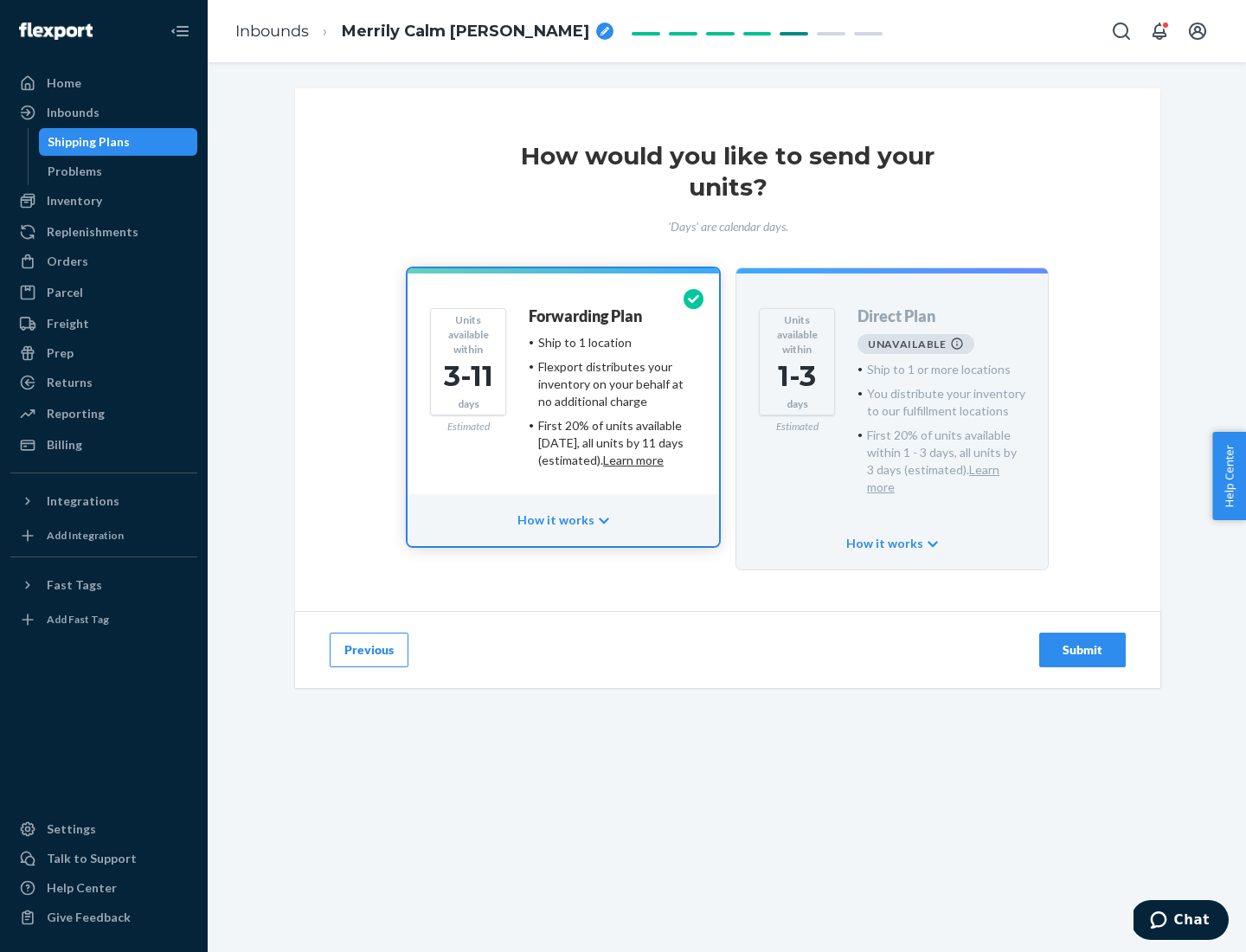
click at [586, 316] on h4 "Forwarding Plan" at bounding box center [586, 316] width 113 height 17
click at [1082, 641] on div "Submit" at bounding box center [1082, 650] width 58 height 17
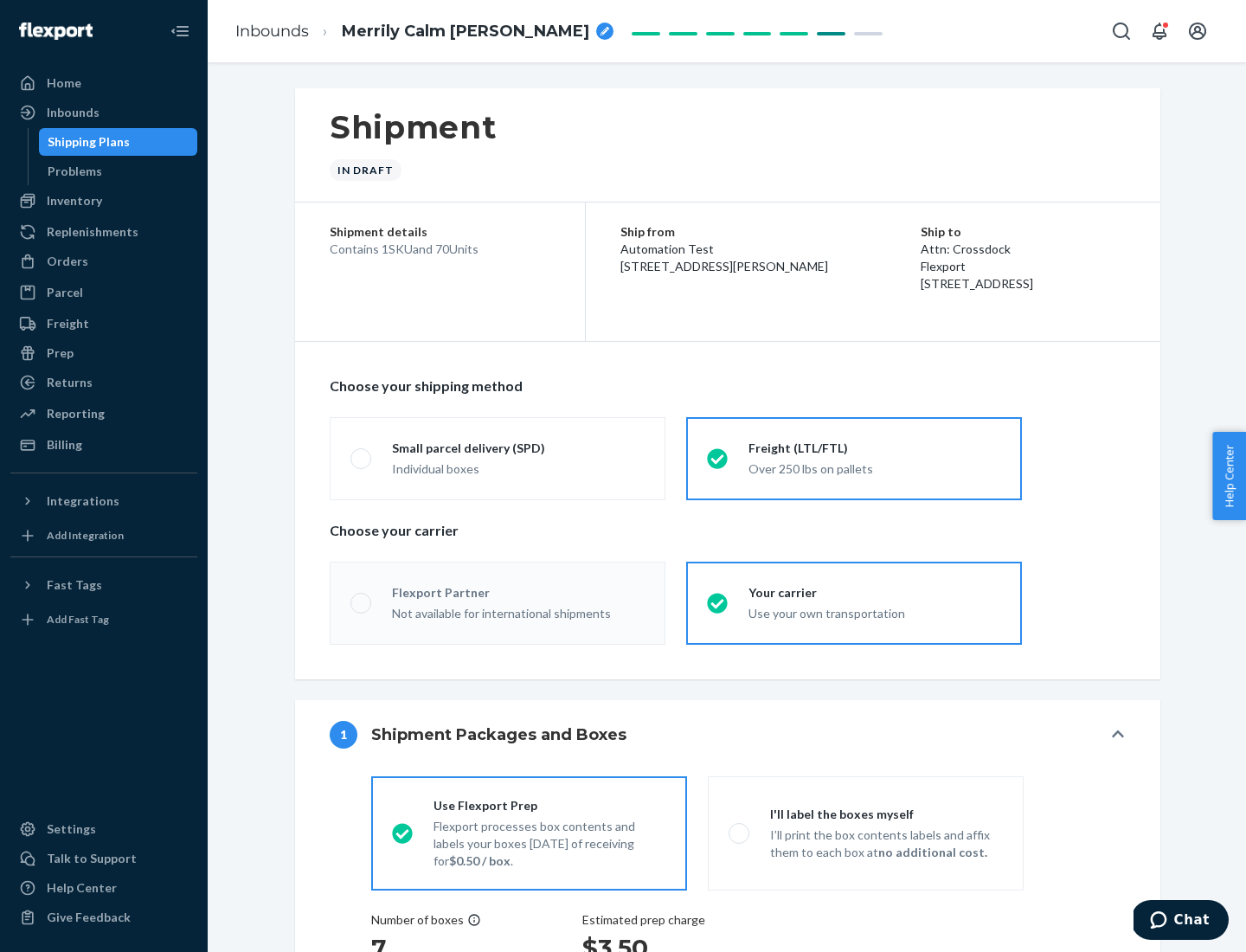
radio input "true"
radio input "false"
radio input "true"
radio input "false"
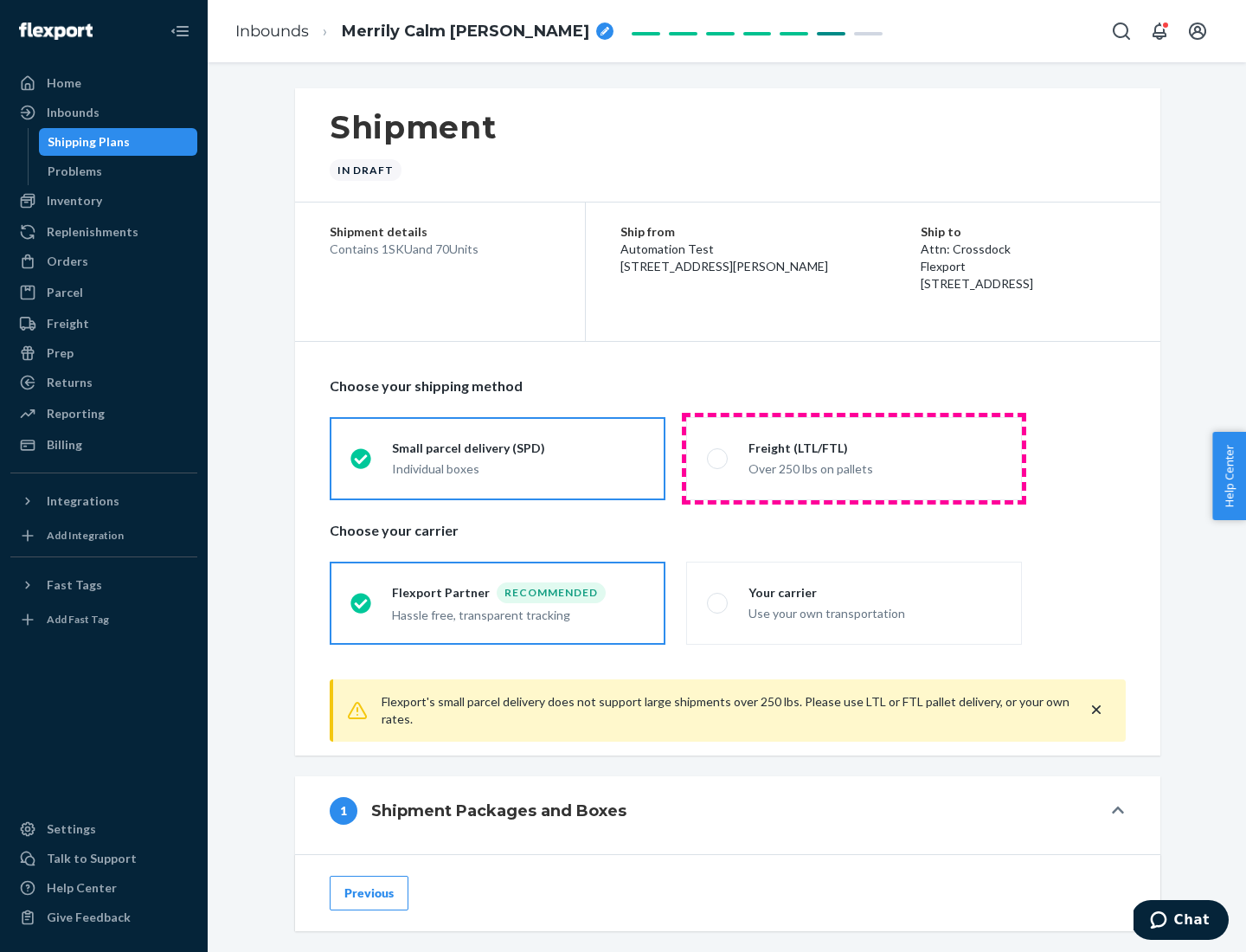
click at [854, 458] on div "Over 250 lbs on pallets" at bounding box center [874, 467] width 253 height 21
click at [718, 458] on input "Freight (LTL/FTL) Over 250 lbs on pallets" at bounding box center [713, 458] width 11 height 11
radio input "true"
radio input "false"
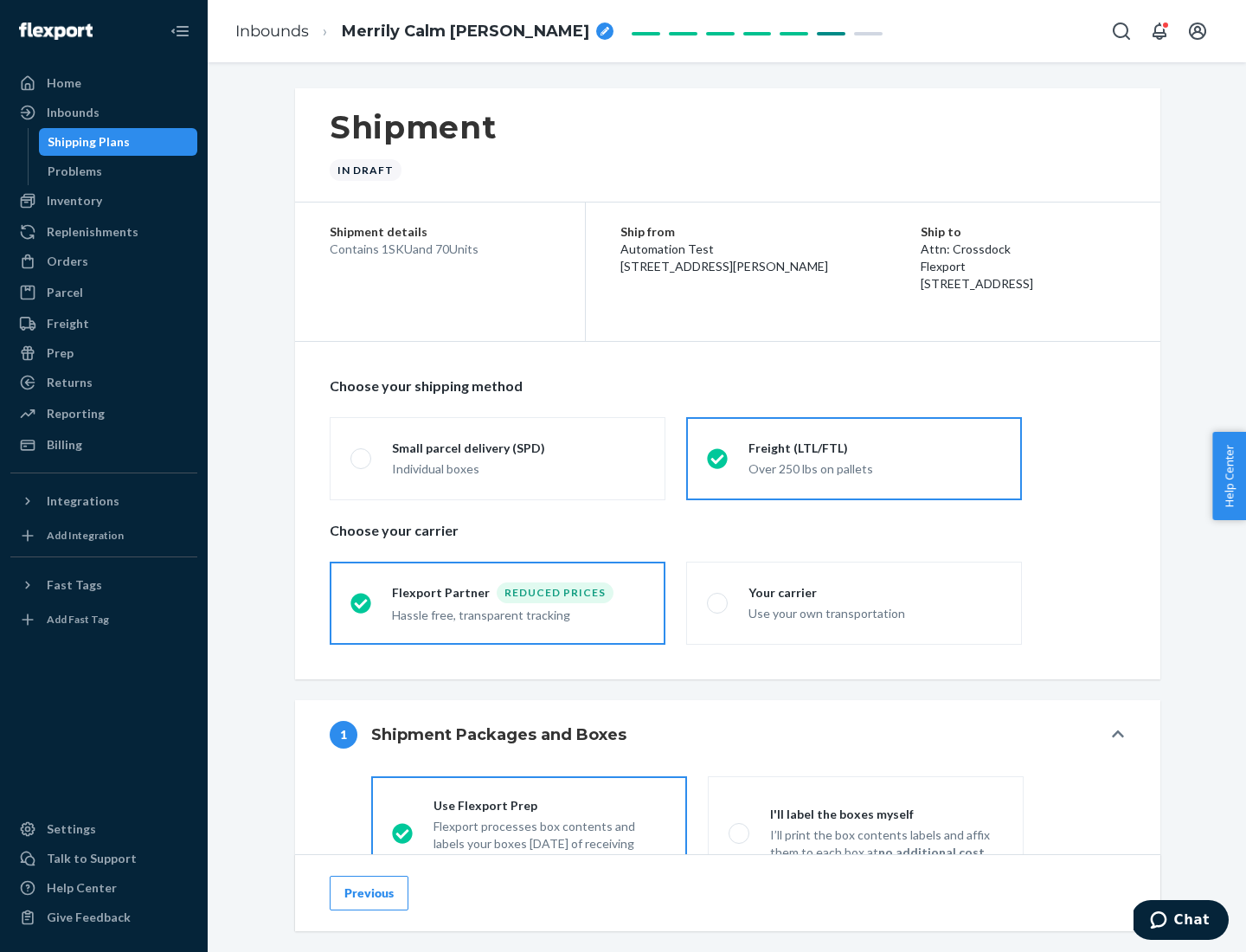
scroll to position [96, 0]
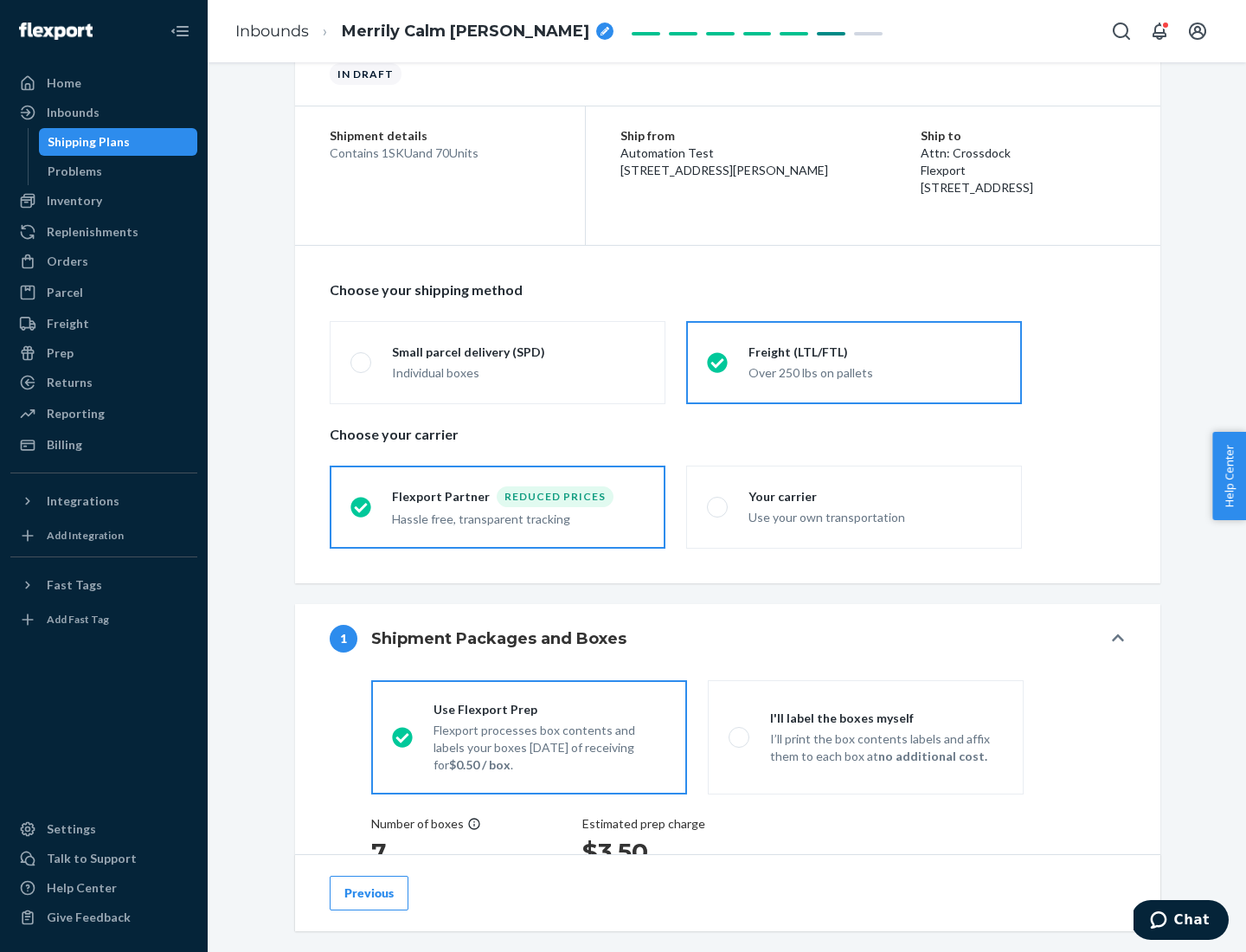
click at [498, 507] on div "Hassle free, transparent tracking" at bounding box center [518, 517] width 253 height 21
click at [362, 506] on input "Flexport Partner Reduced prices Hassle free, transparent tracking" at bounding box center [356, 506] width 11 height 11
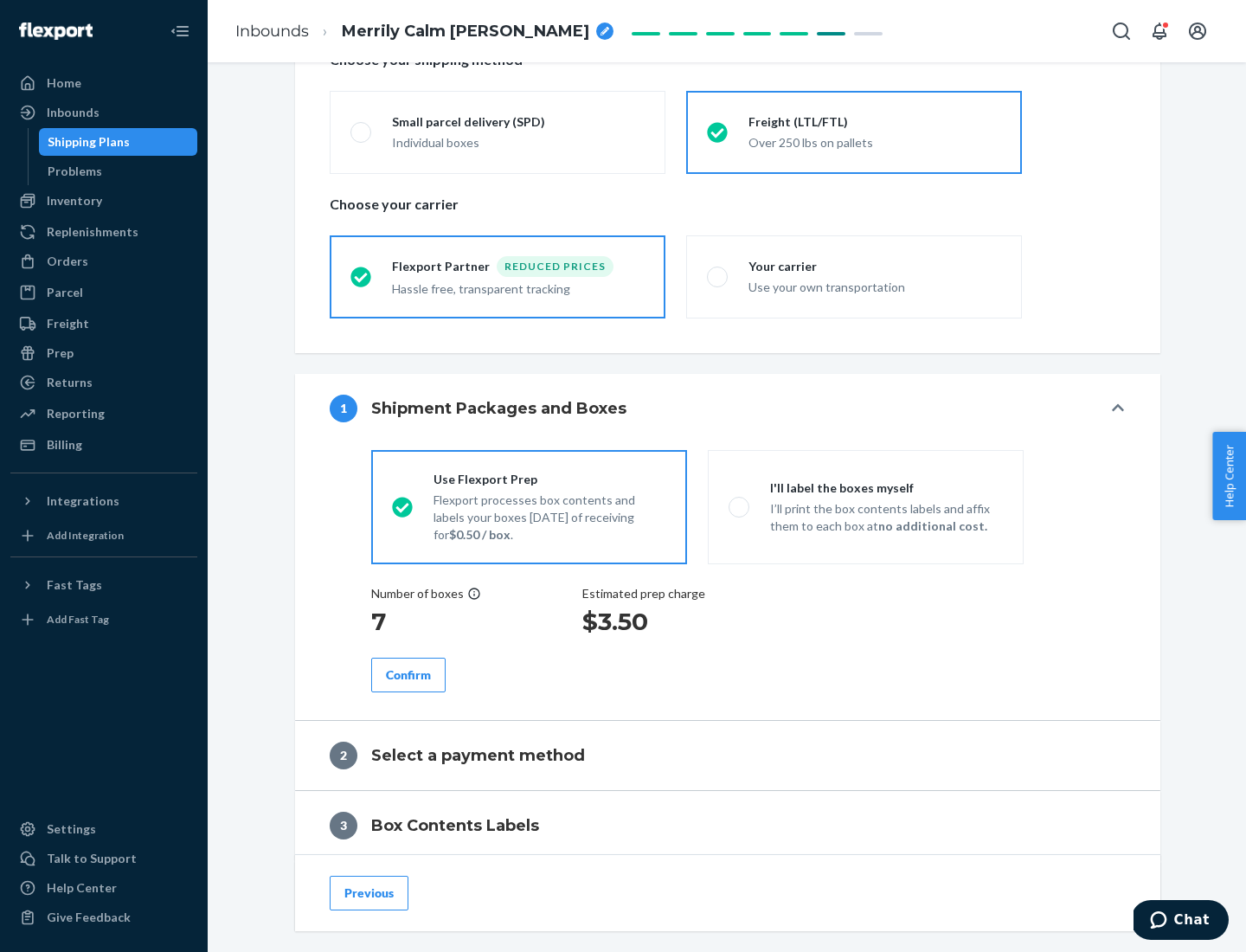
click at [865, 506] on p "I’ll print the box contents labels and affix them to each box at no additional …" at bounding box center [886, 517] width 233 height 35
click at [740, 506] on input "I'll label the boxes myself I’ll print the box contents labels and affix them t…" at bounding box center [734, 506] width 11 height 11
radio input "true"
radio input "false"
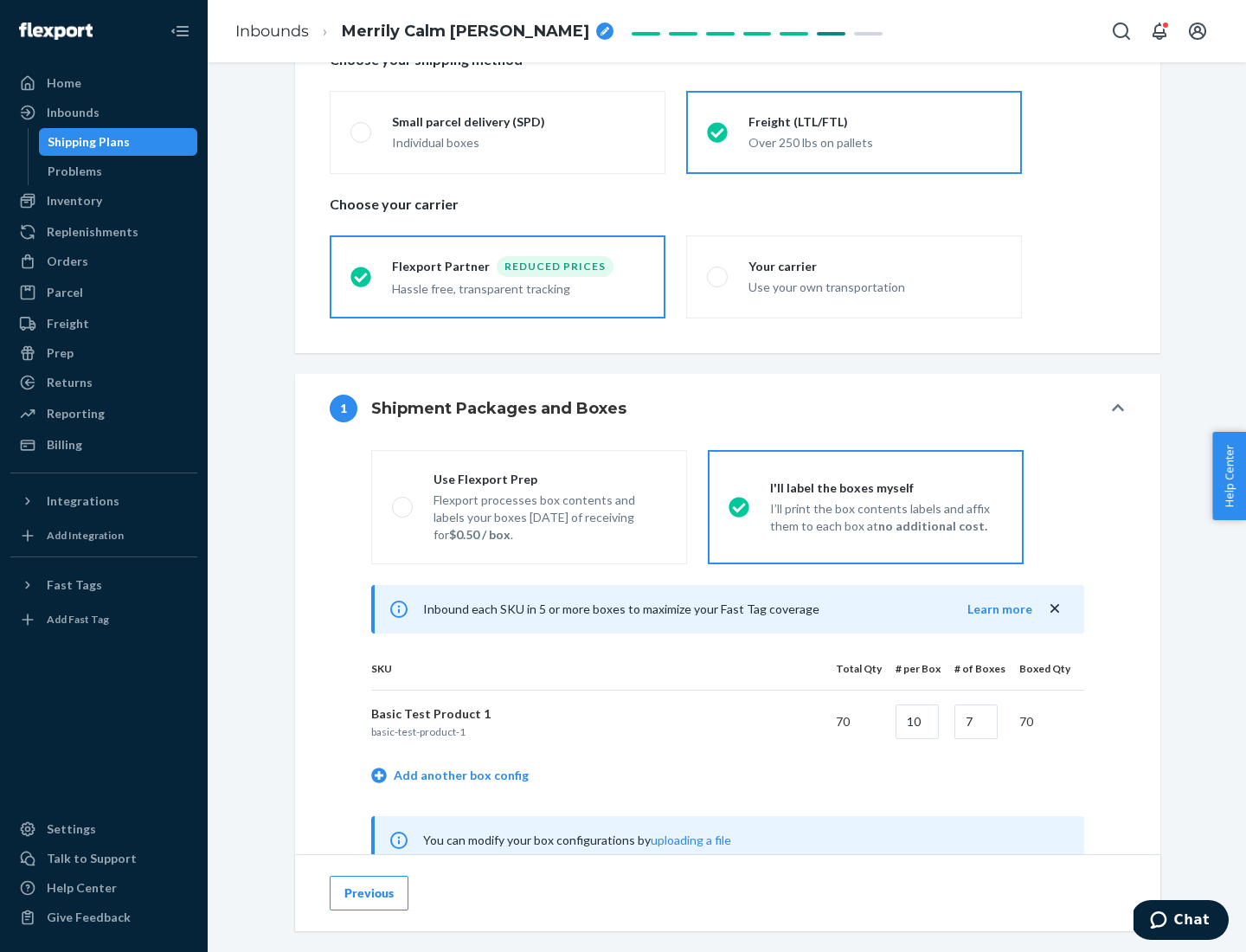
scroll to position [541, 0]
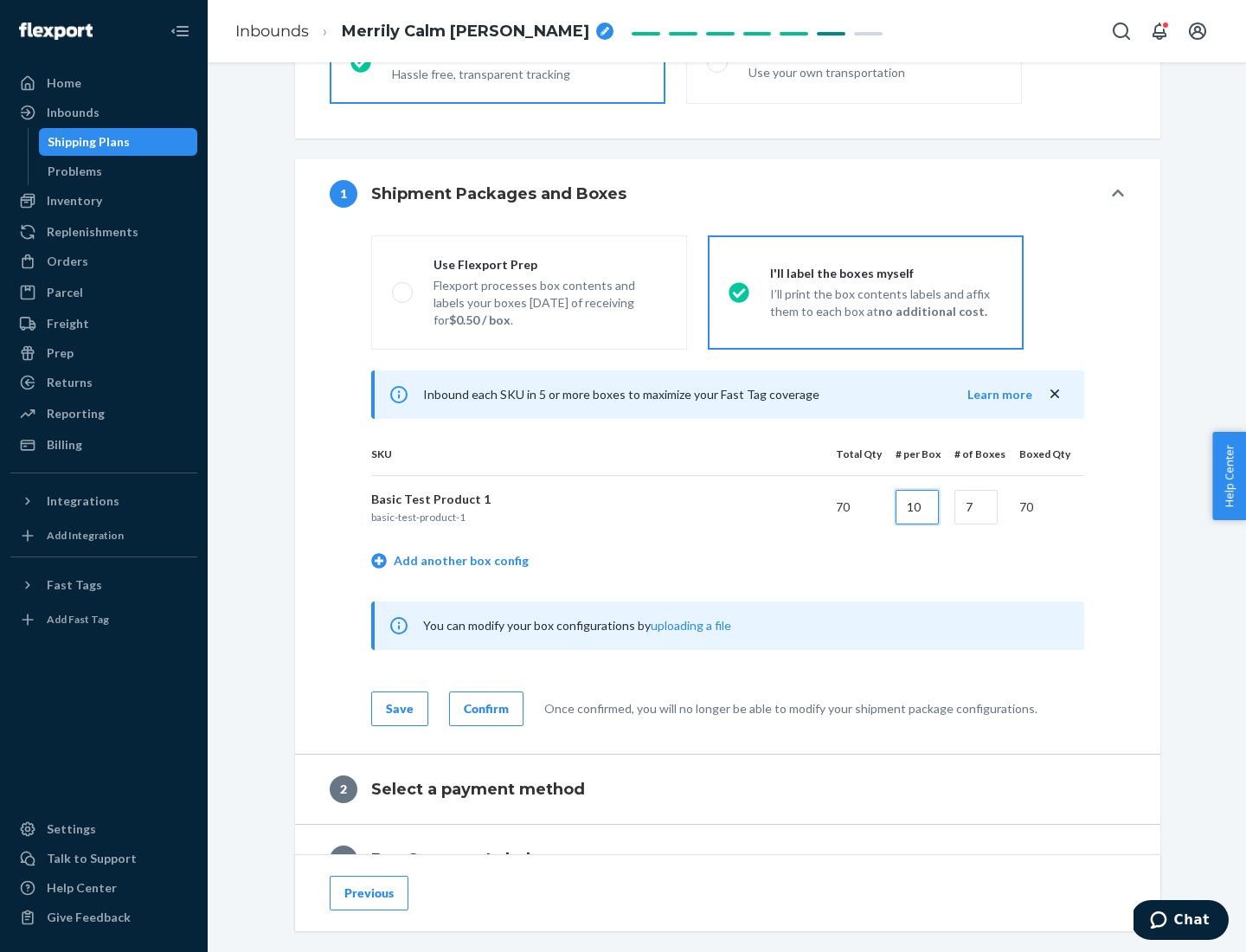
type input "10"
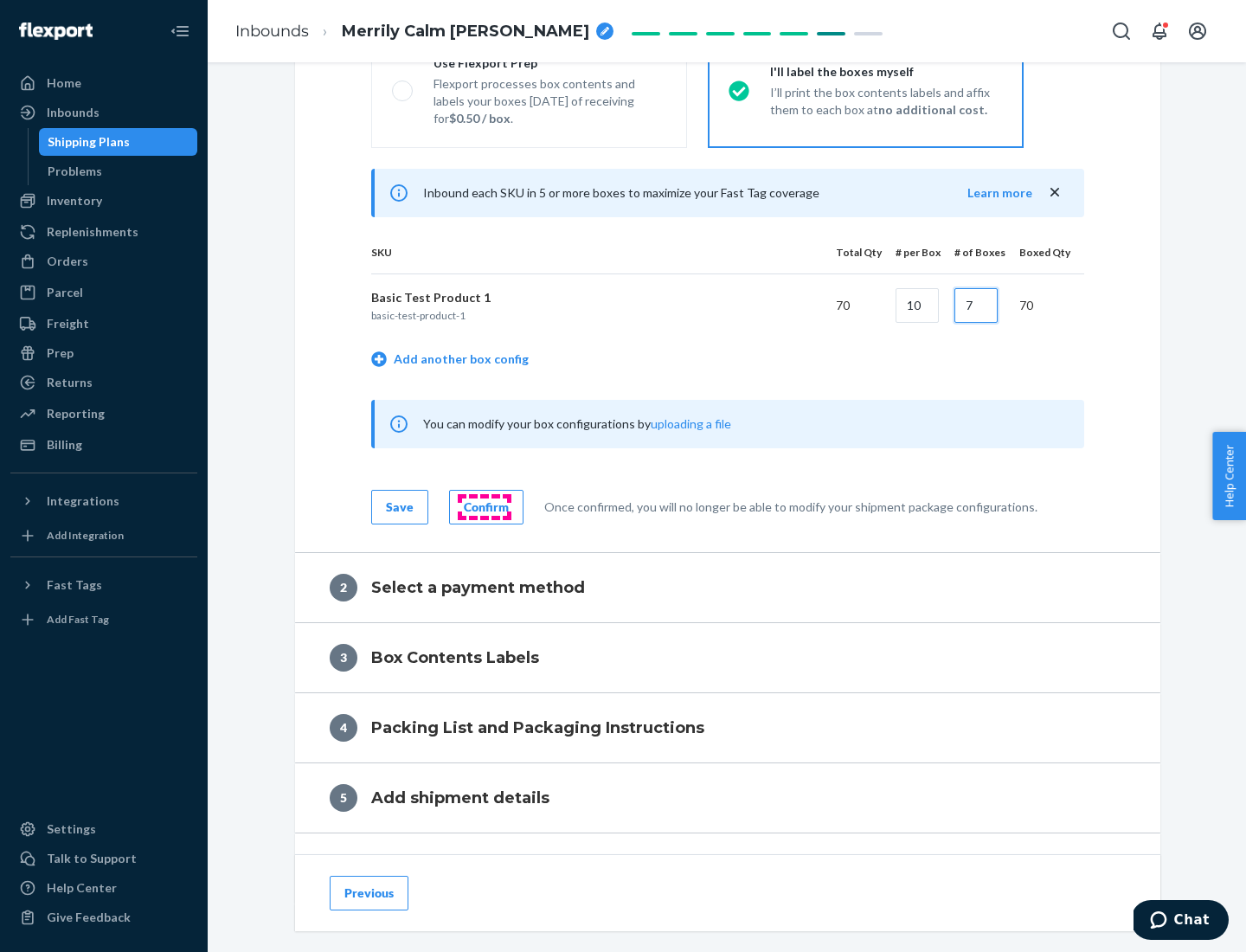
type input "7"
click at [483, 506] on div "Confirm" at bounding box center [486, 507] width 45 height 17
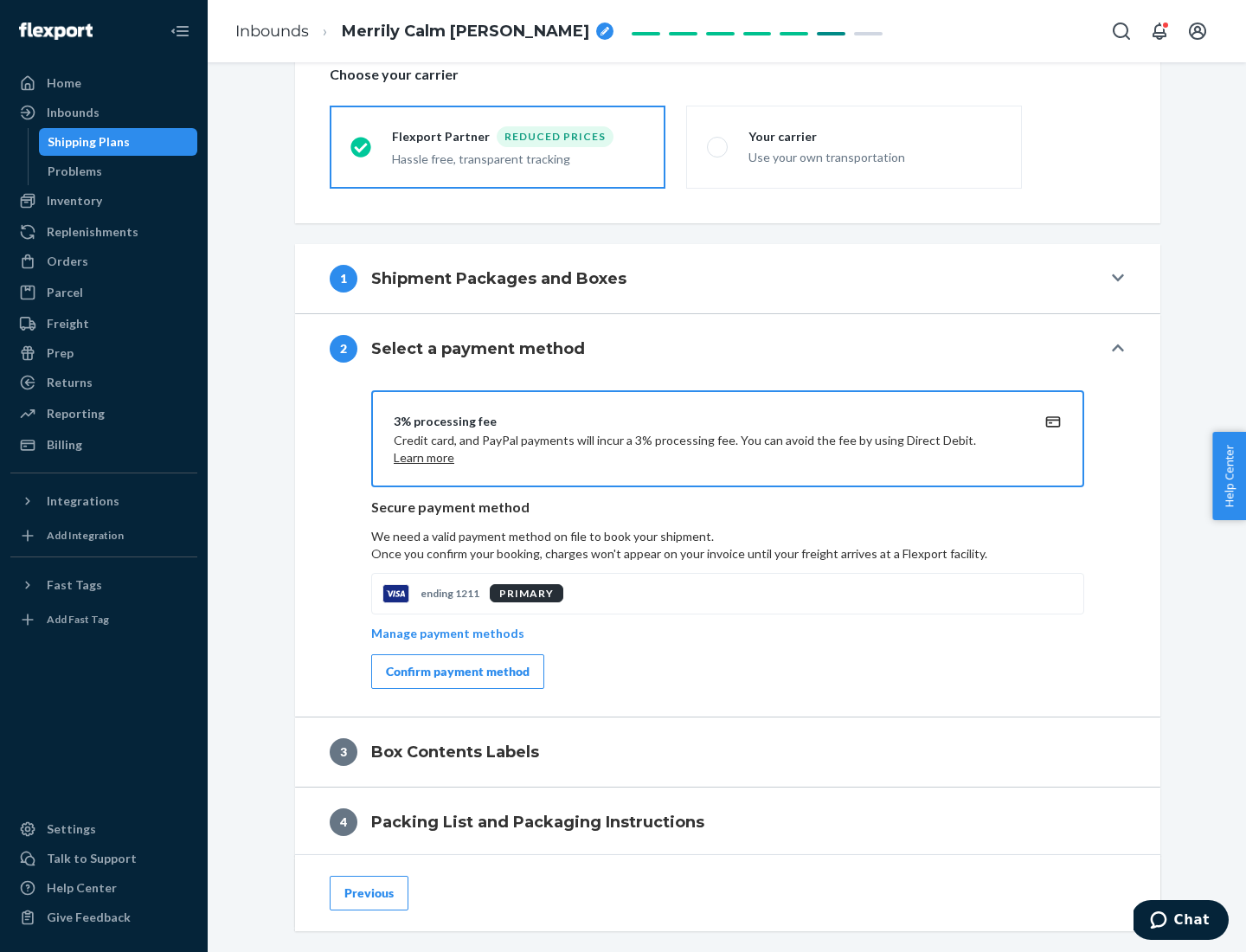
scroll to position [620, 0]
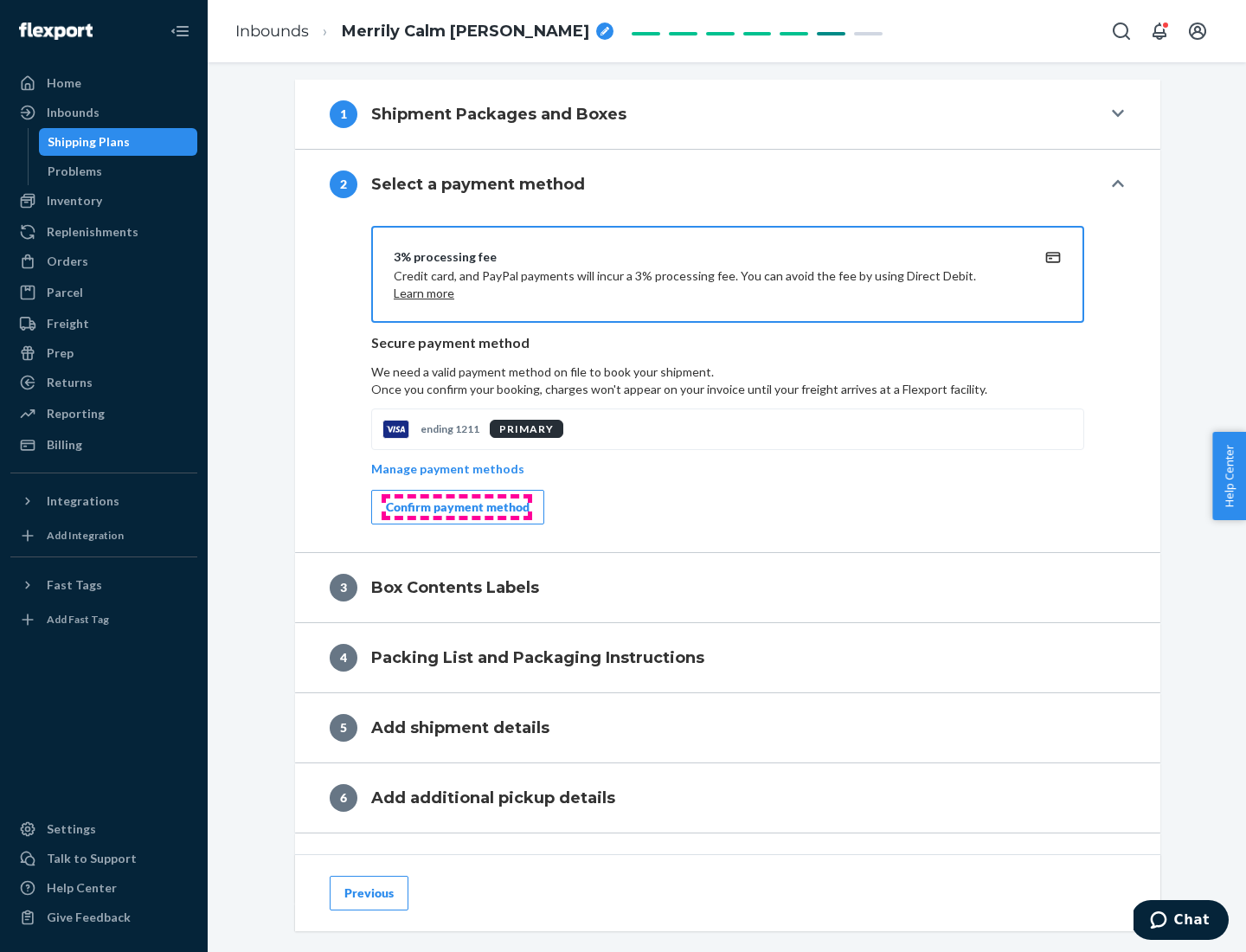
click at [456, 507] on div "Confirm payment method" at bounding box center [457, 507] width 143 height 17
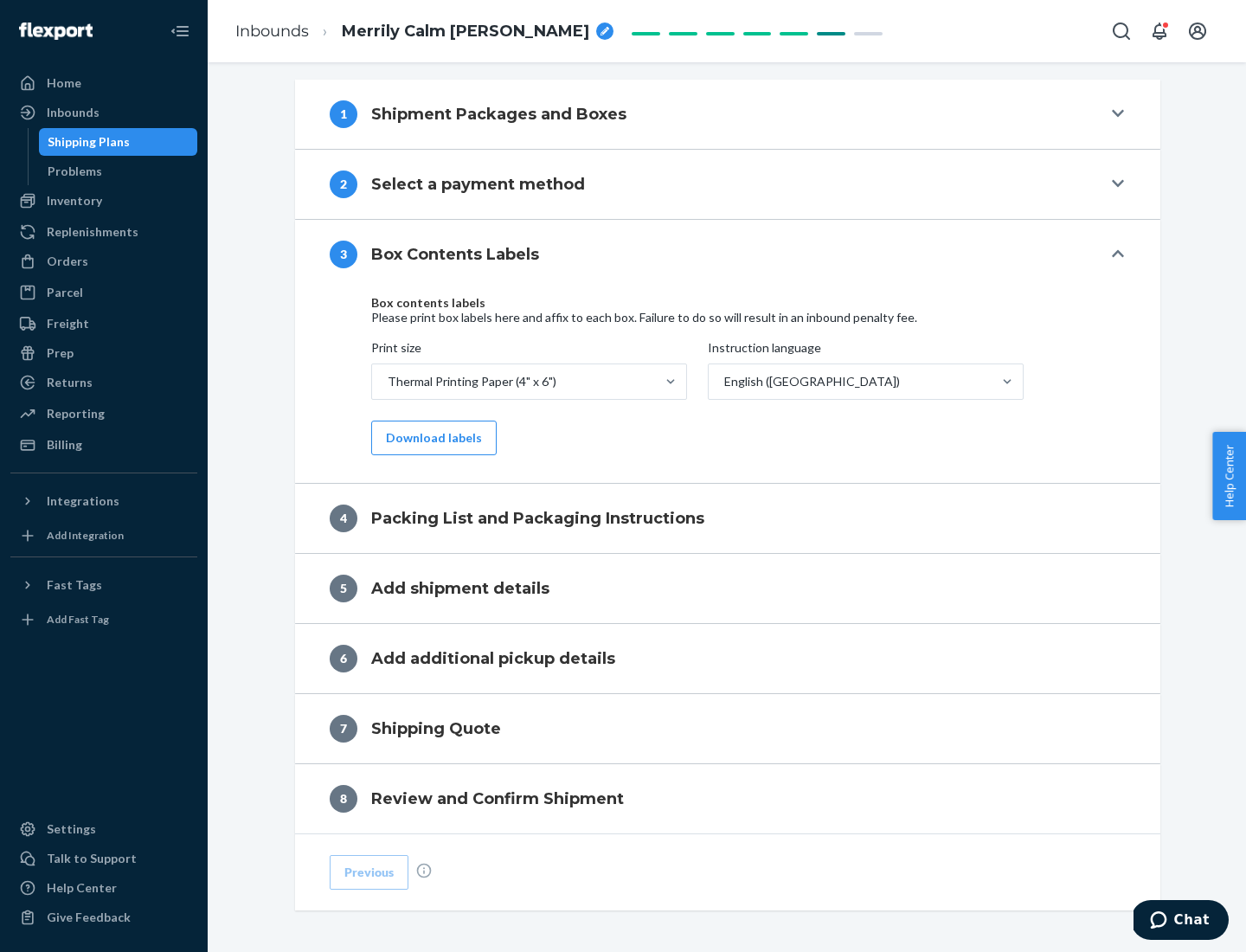
scroll to position [551, 0]
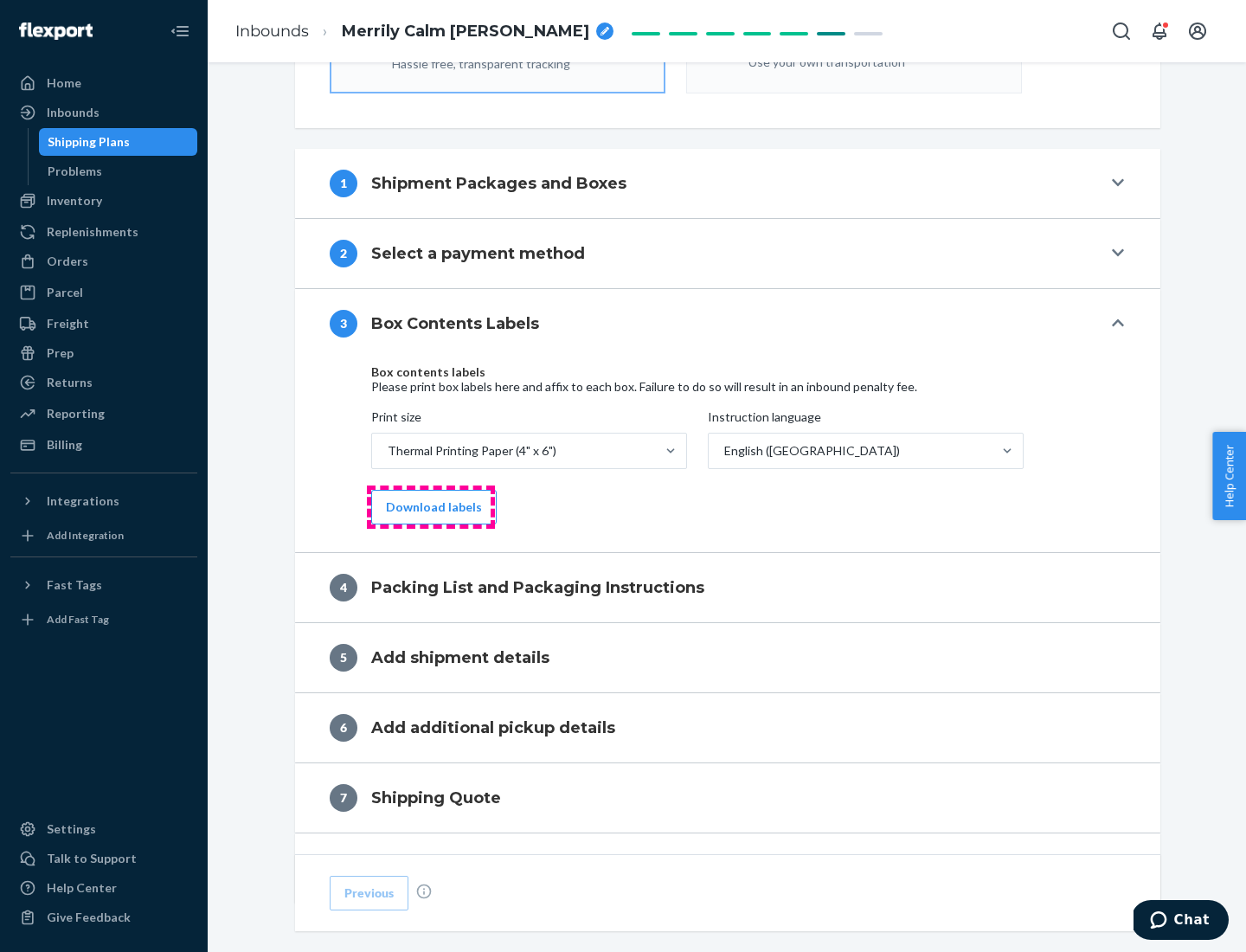
click at [430, 507] on button "Download labels" at bounding box center [433, 507] width 125 height 35
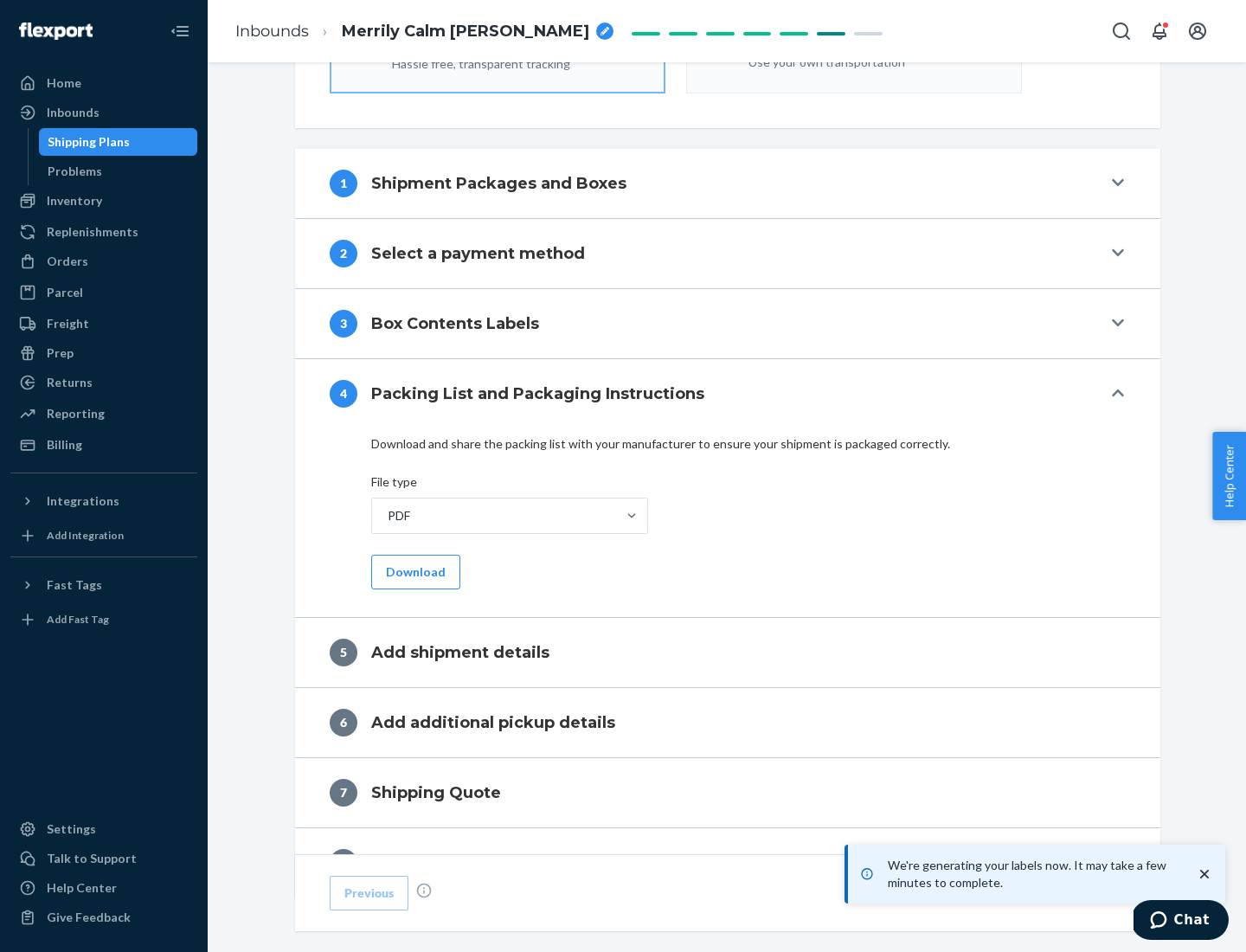
scroll to position [616, 0]
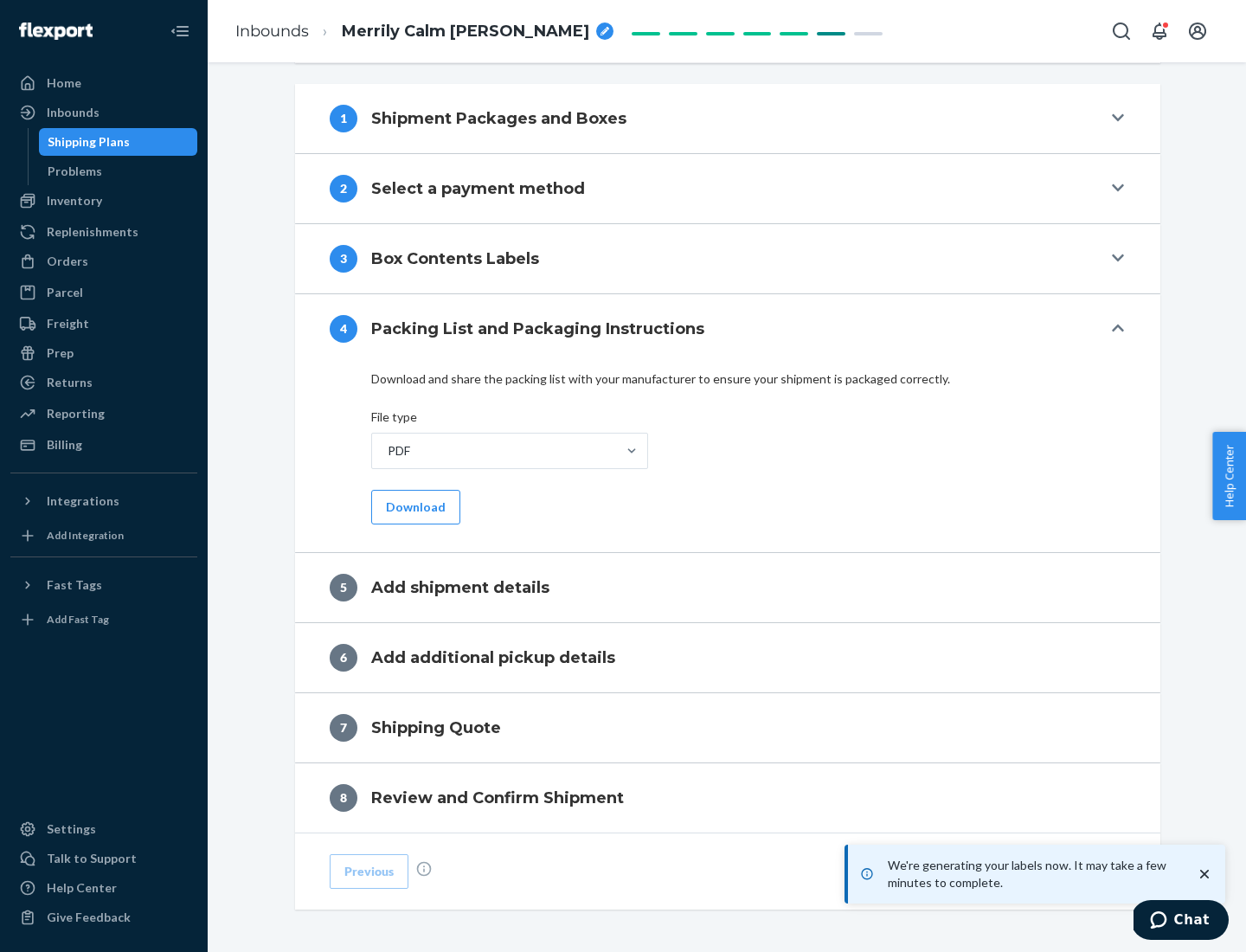
click at [414, 506] on button "Download" at bounding box center [416, 507] width 90 height 35
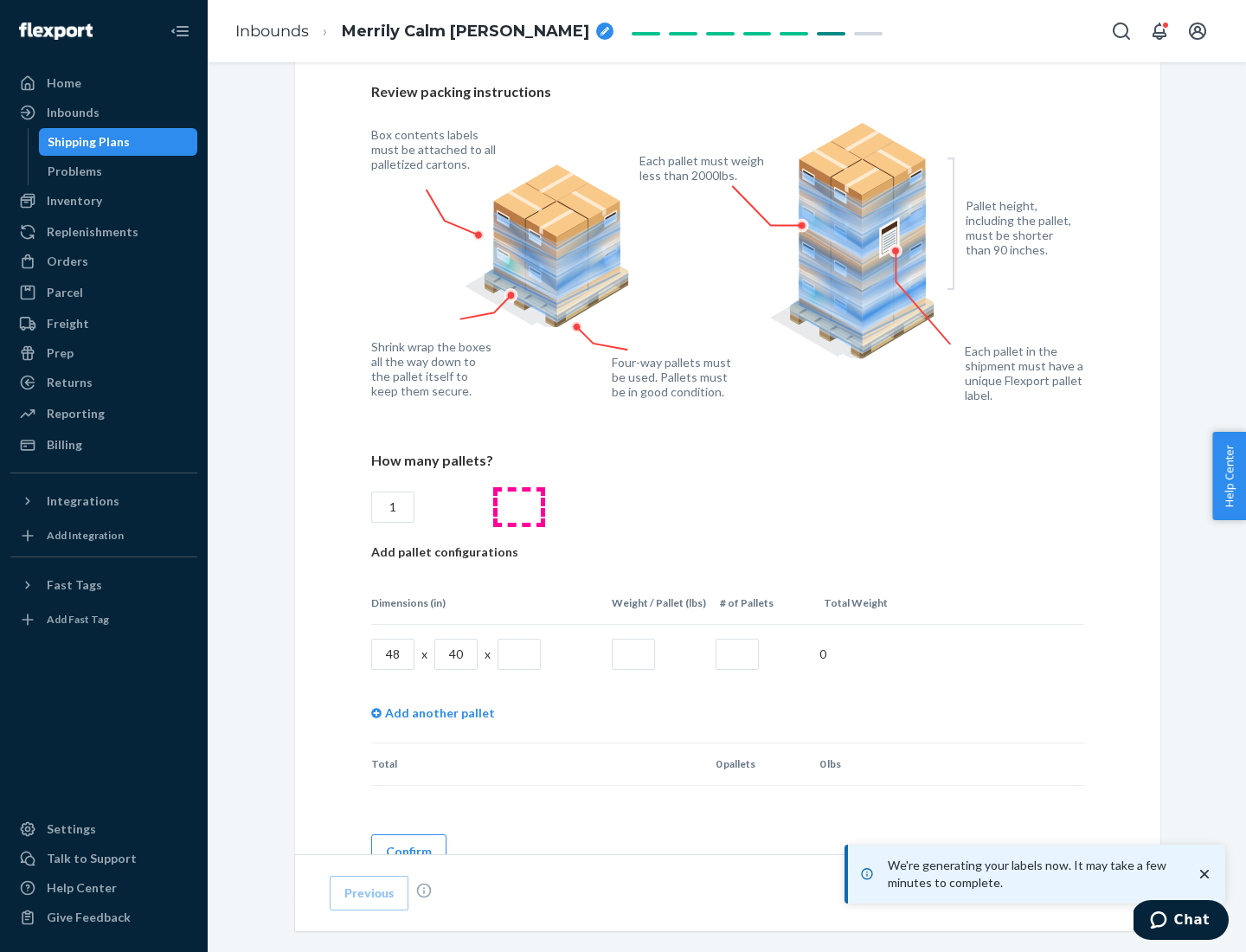
scroll to position [1257, 0]
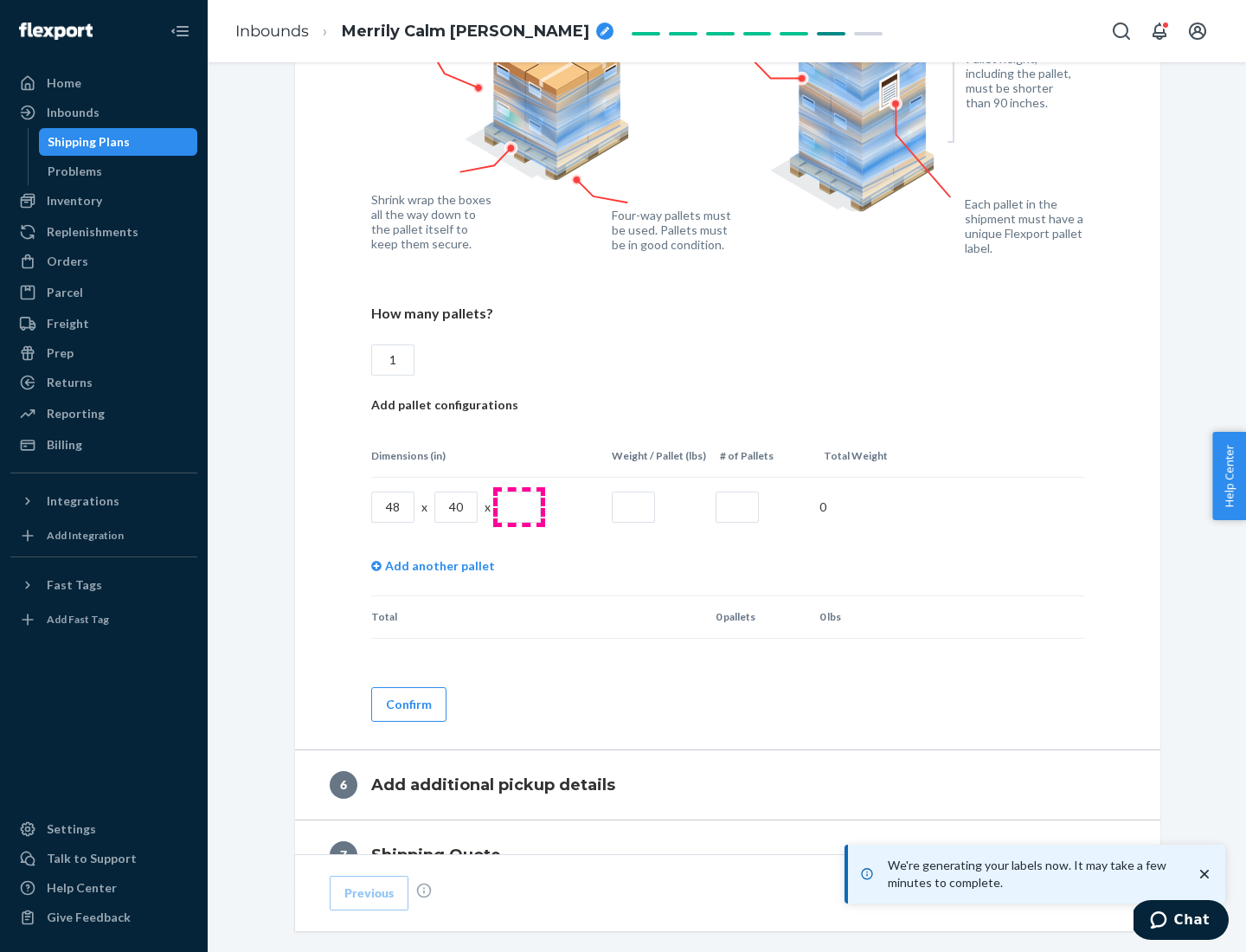
type input "1"
type input "40"
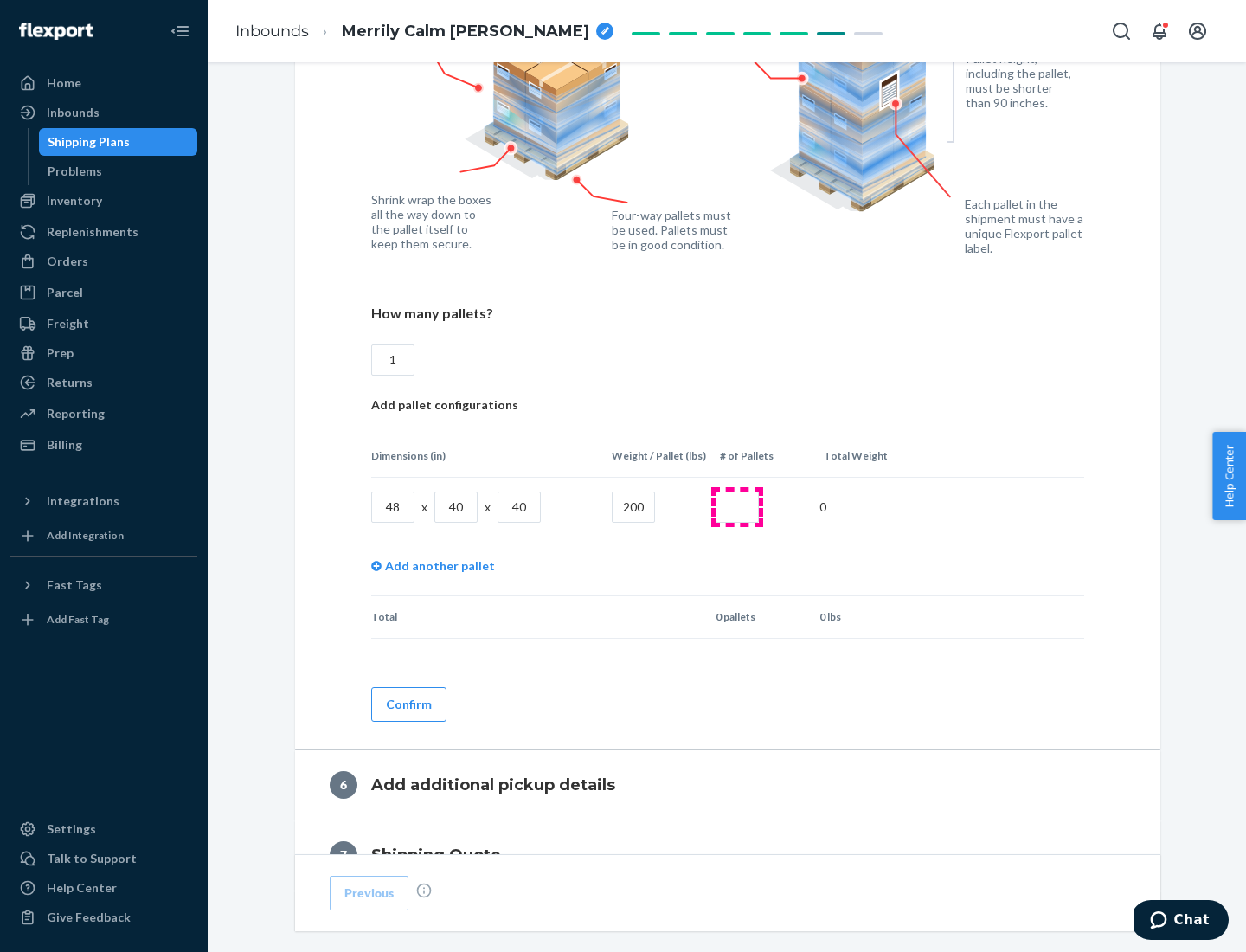
type input "200"
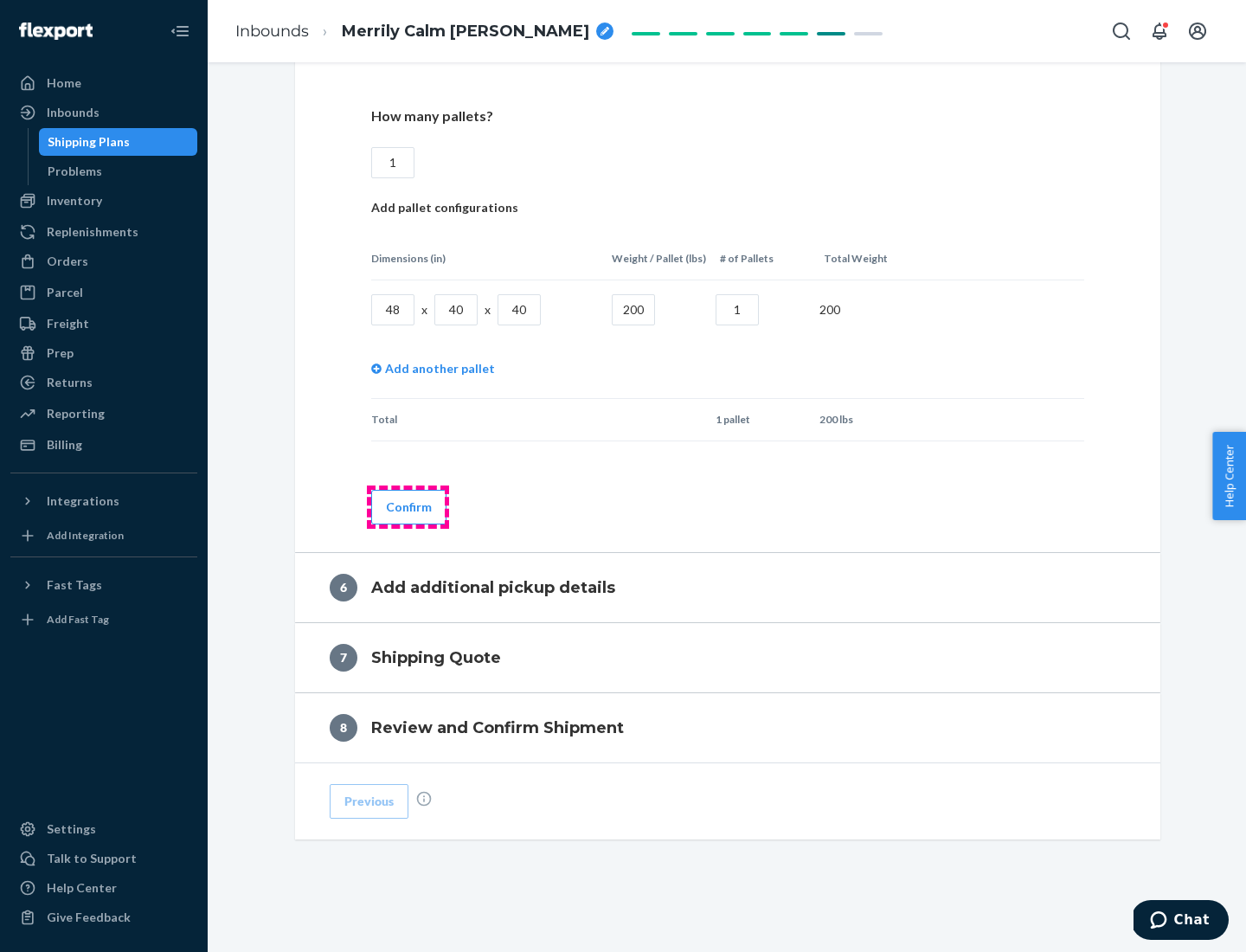
type input "1"
click at [407, 506] on button "Confirm" at bounding box center [408, 507] width 75 height 35
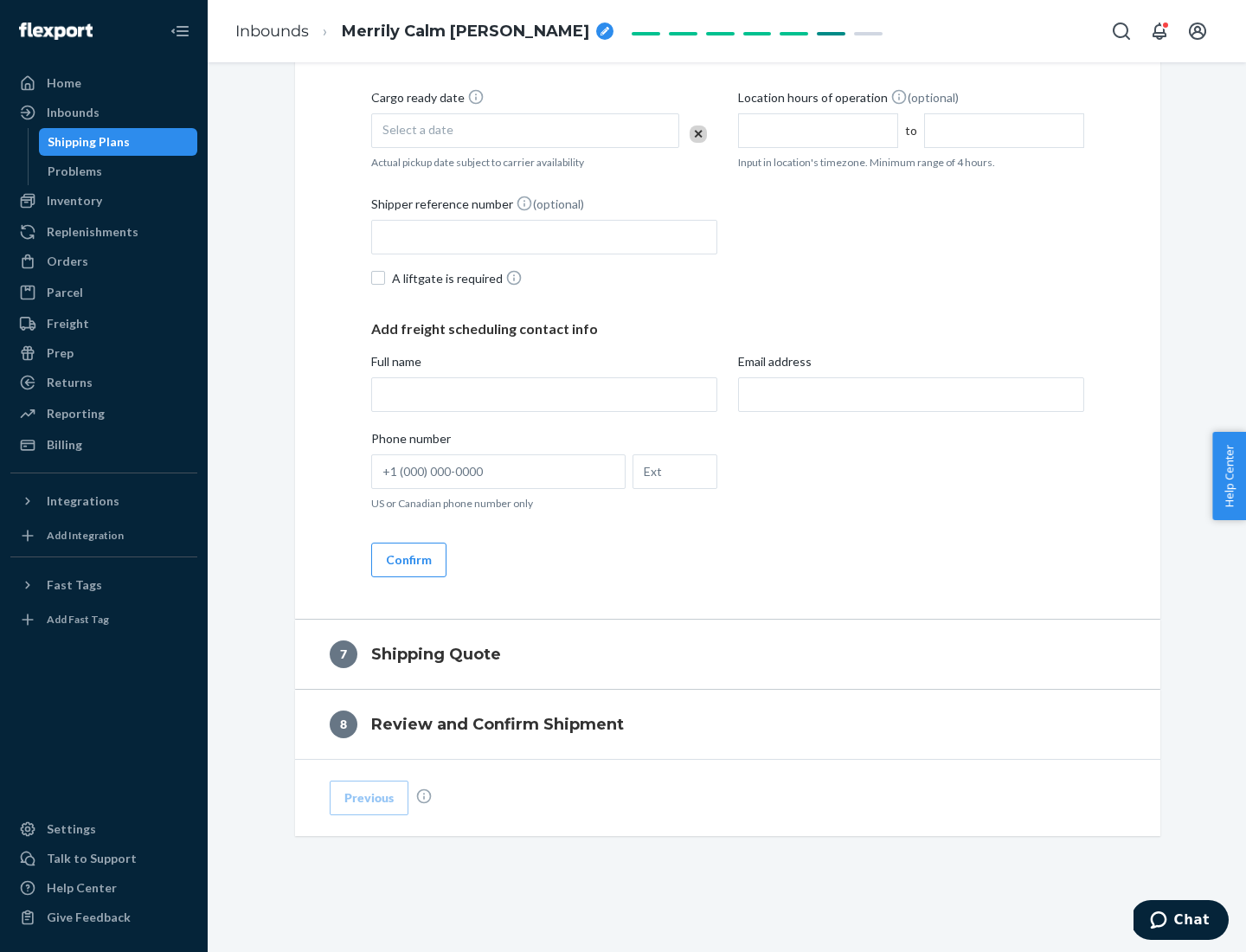
scroll to position [662, 0]
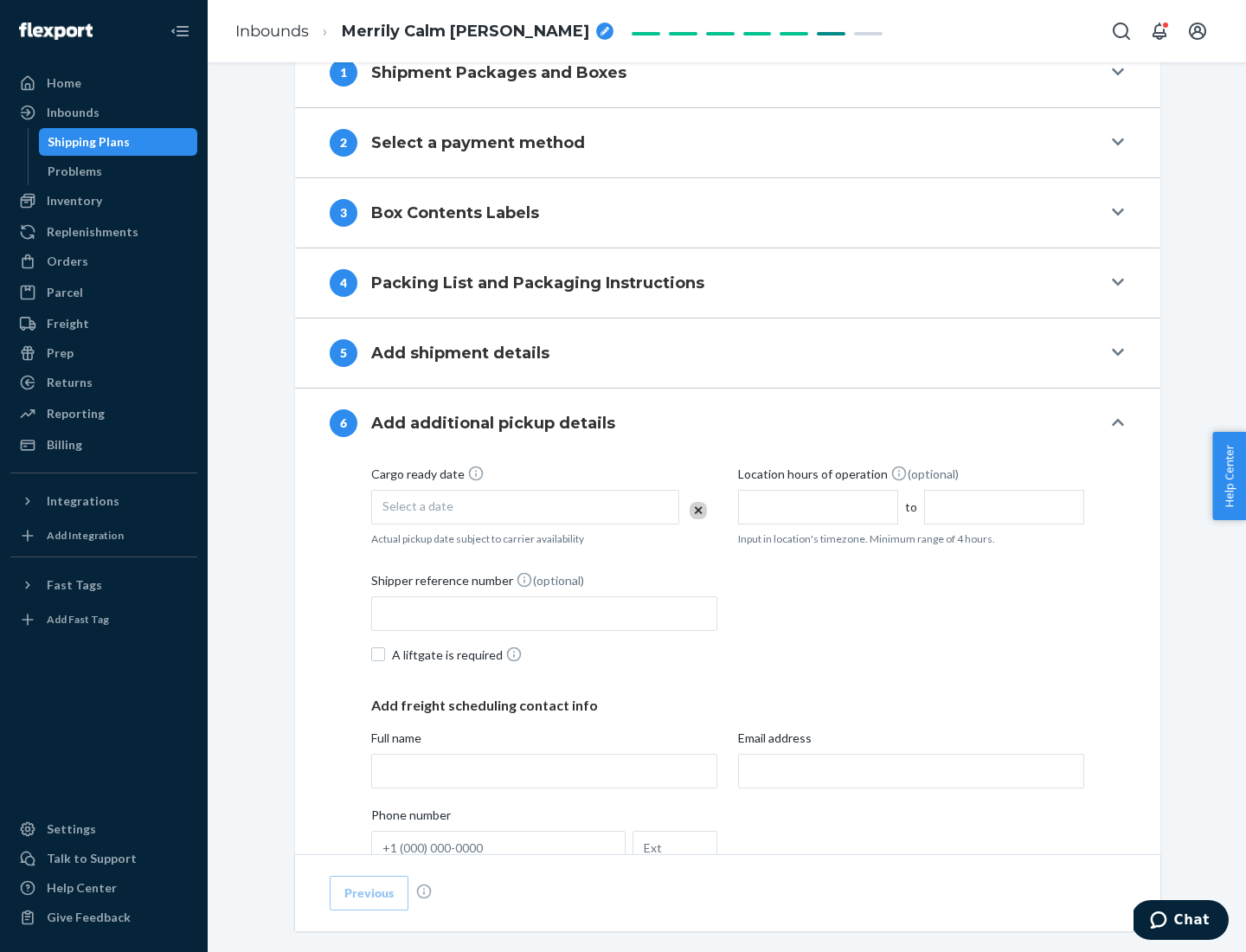
click at [525, 506] on div "Select a date" at bounding box center [524, 507] width 308 height 35
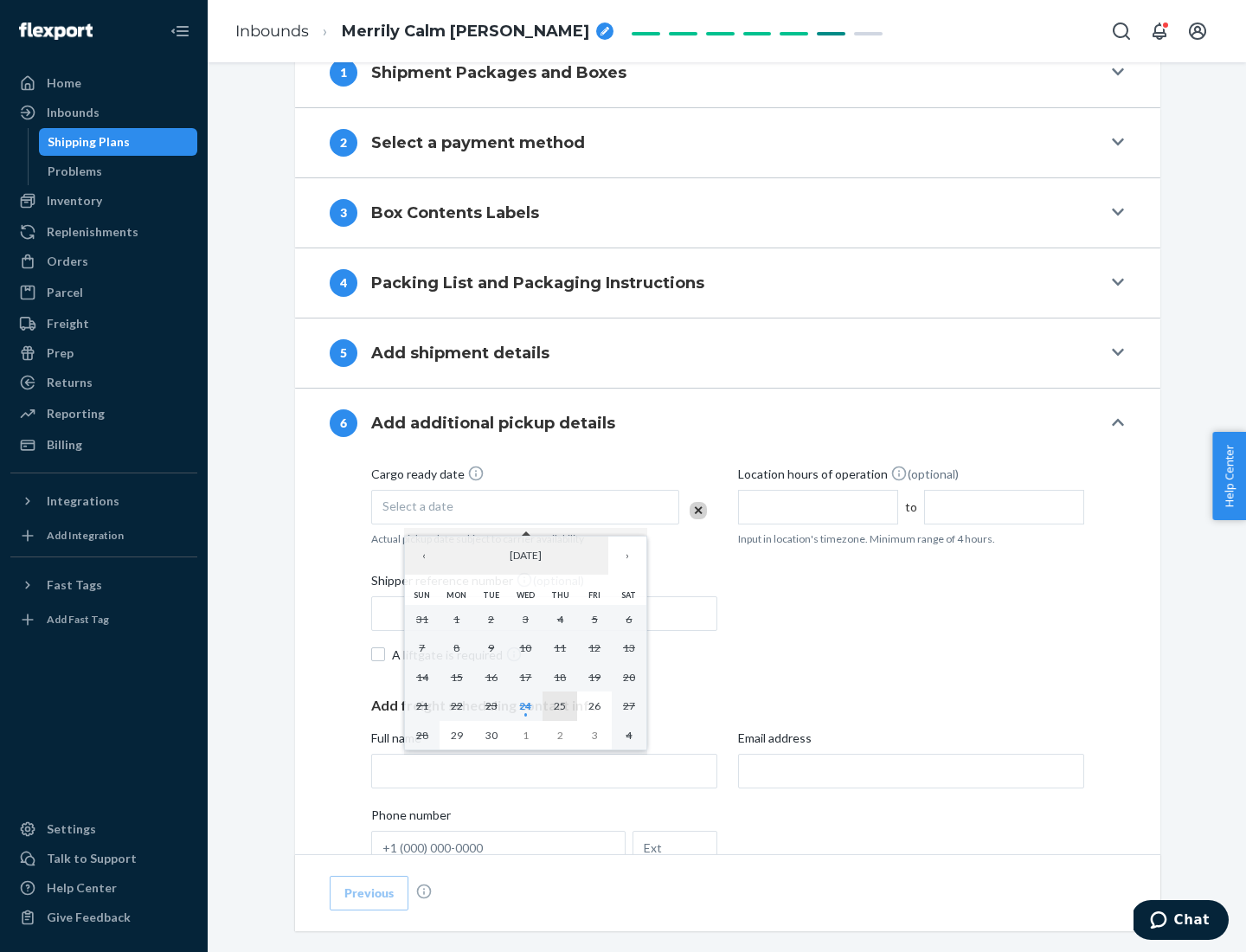
click at [560, 705] on abbr "25" at bounding box center [559, 705] width 12 height 13
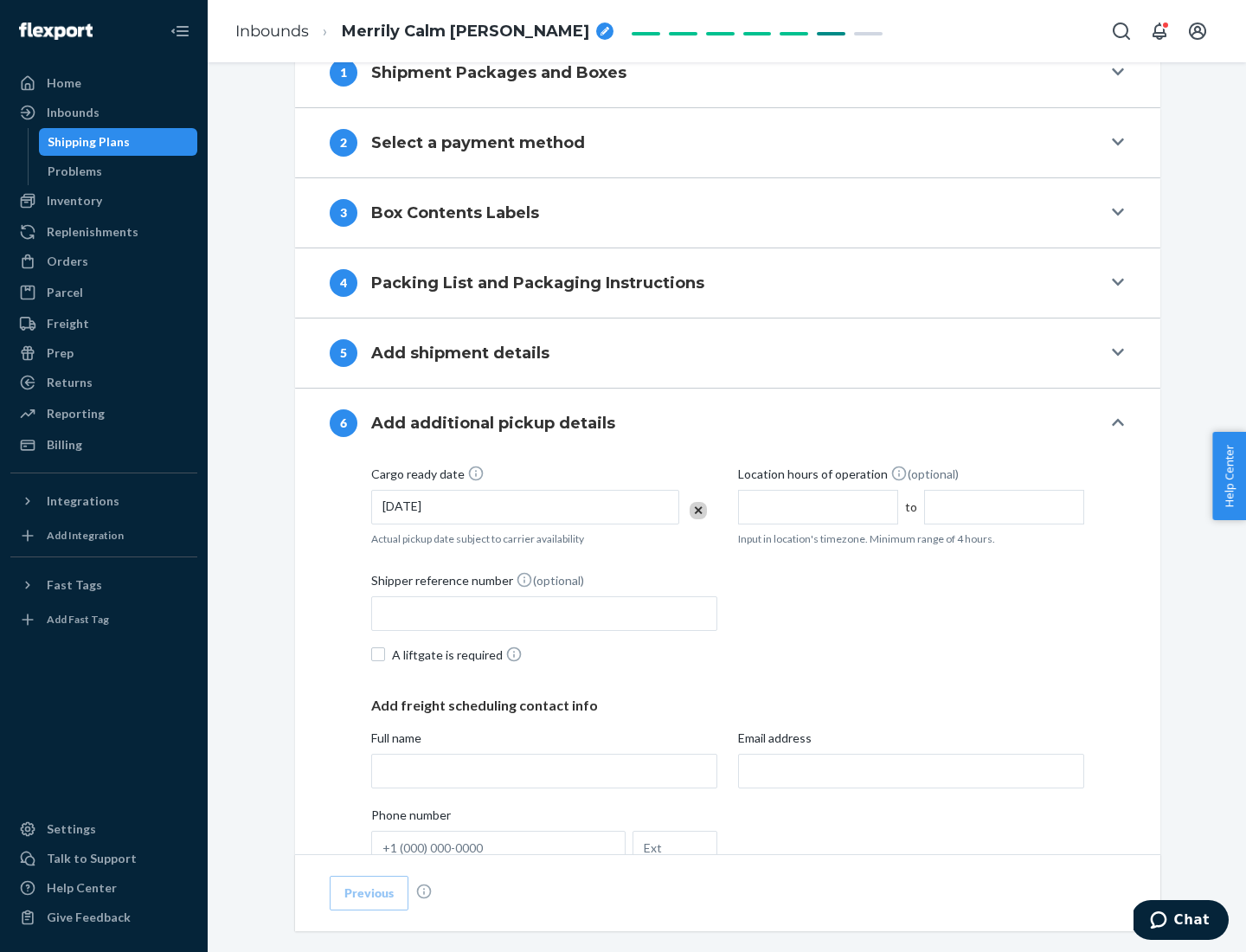
scroll to position [926, 0]
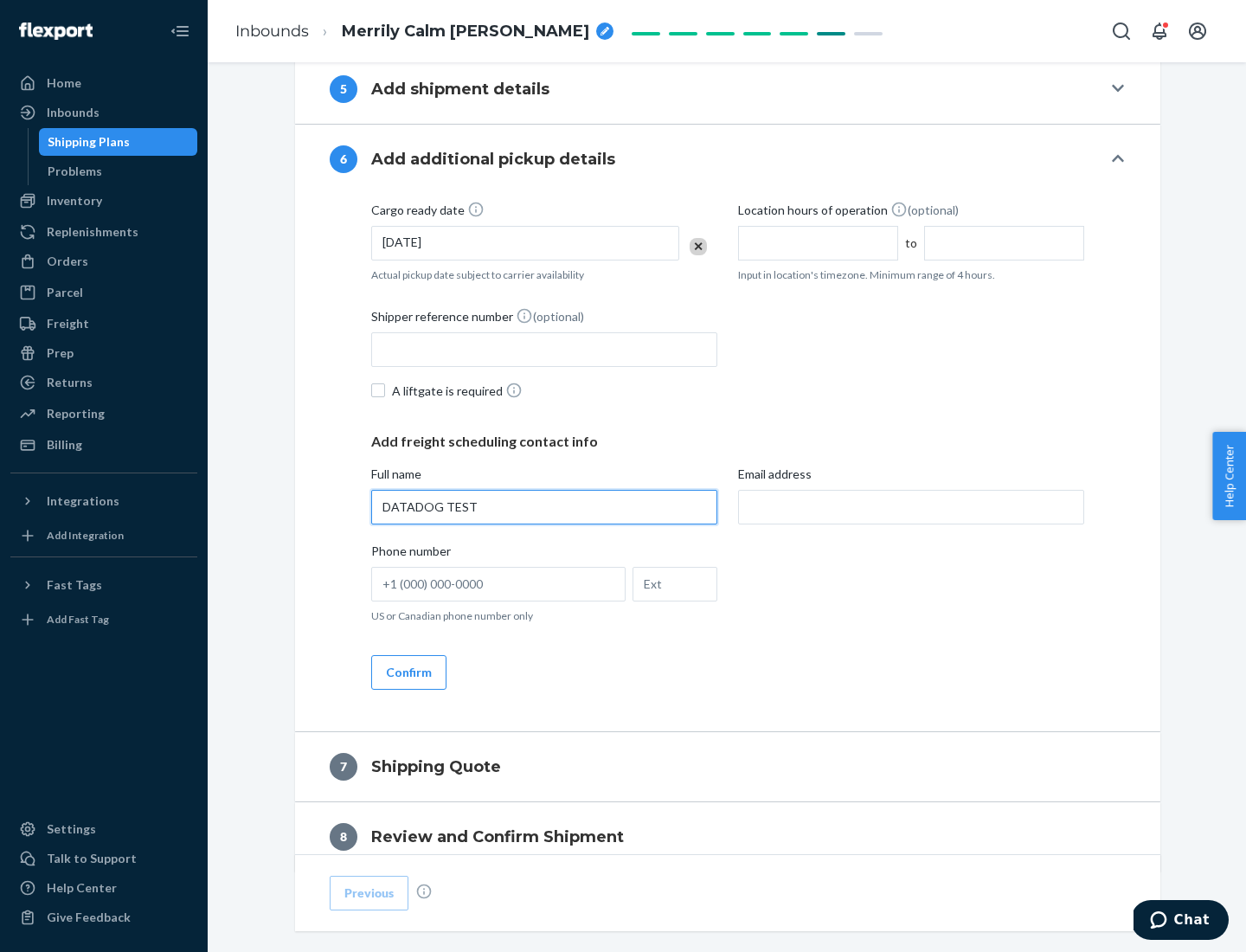
type input "DATADOG TEST"
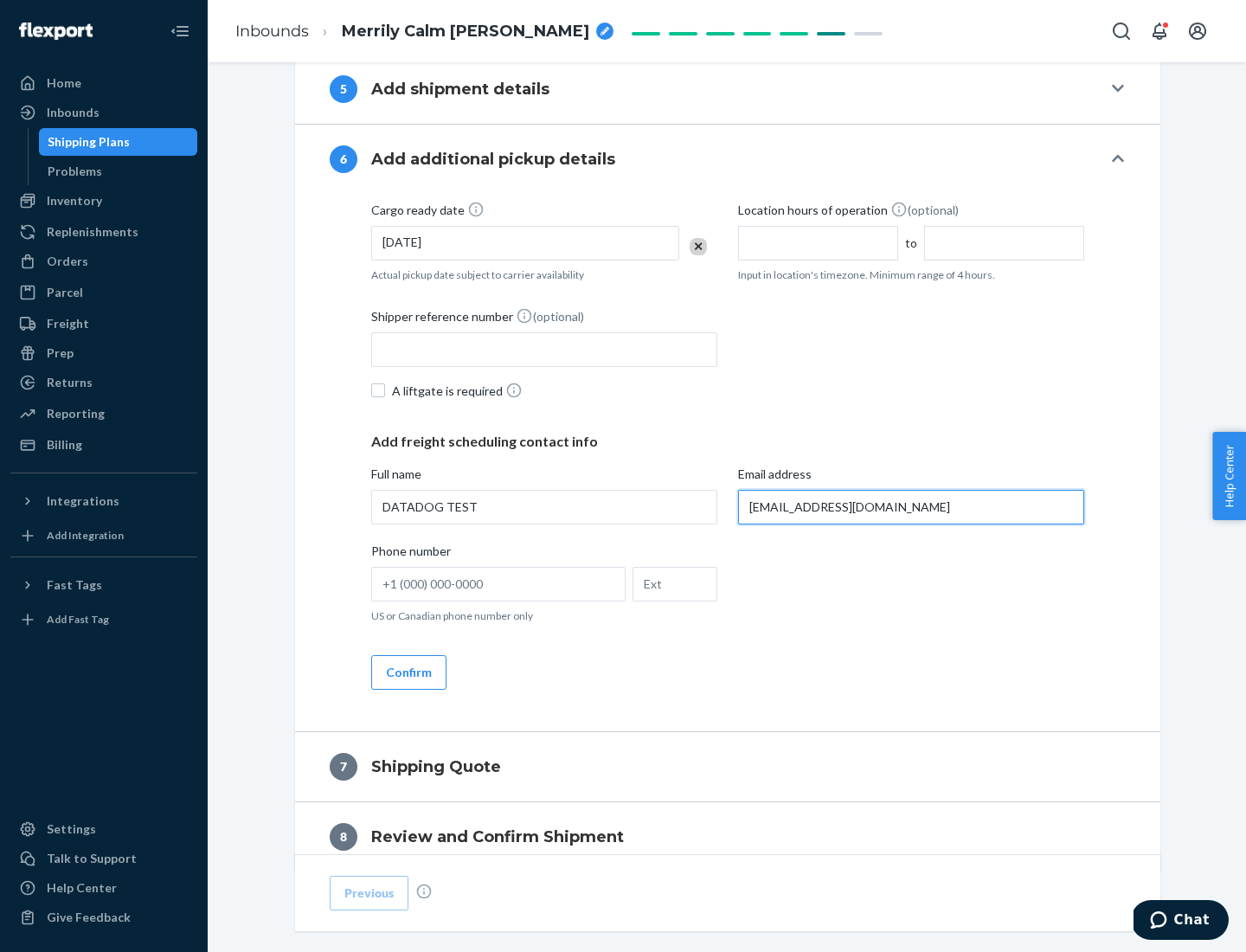
scroll to position [1003, 0]
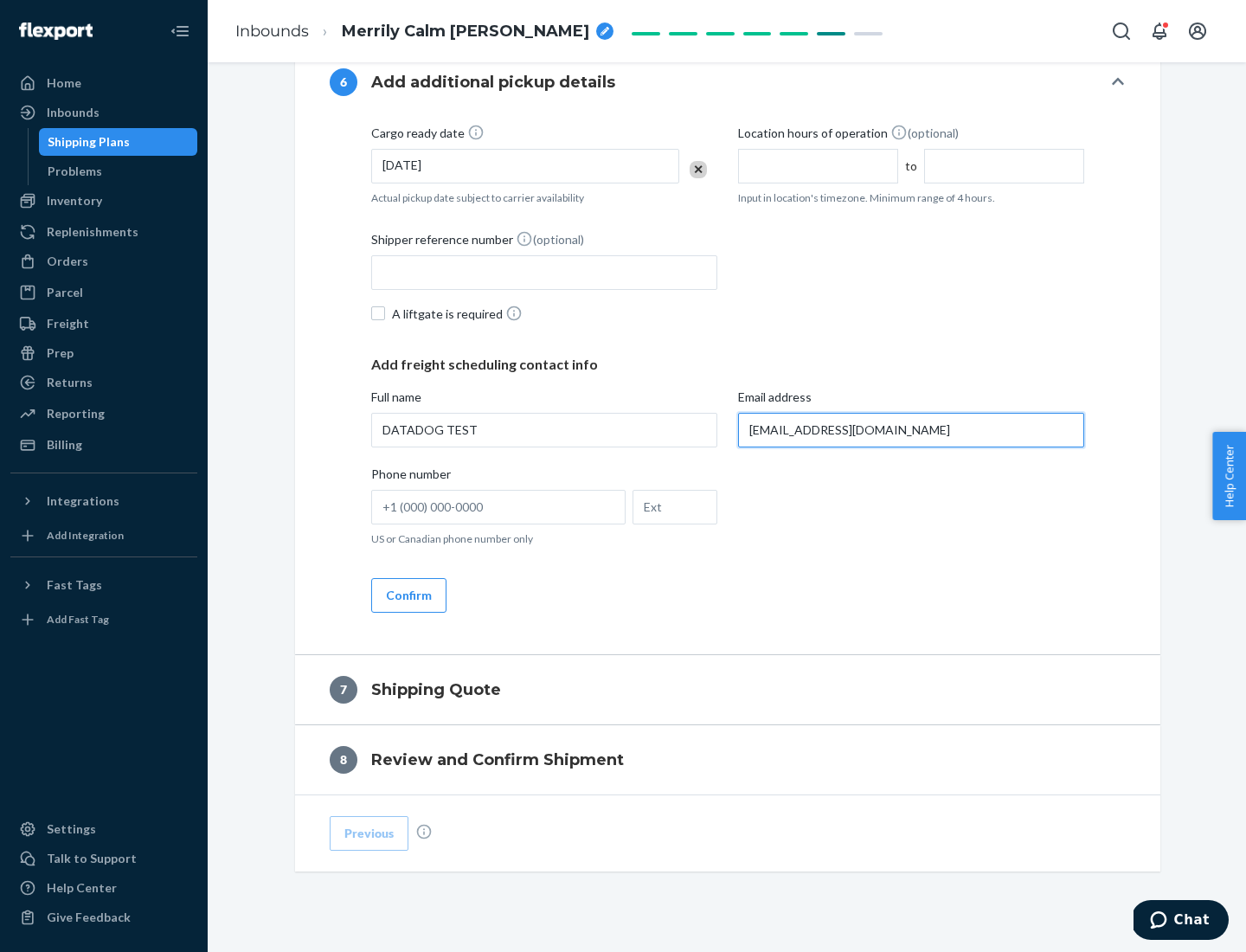
type input "[EMAIL_ADDRESS][DOMAIN_NAME]"
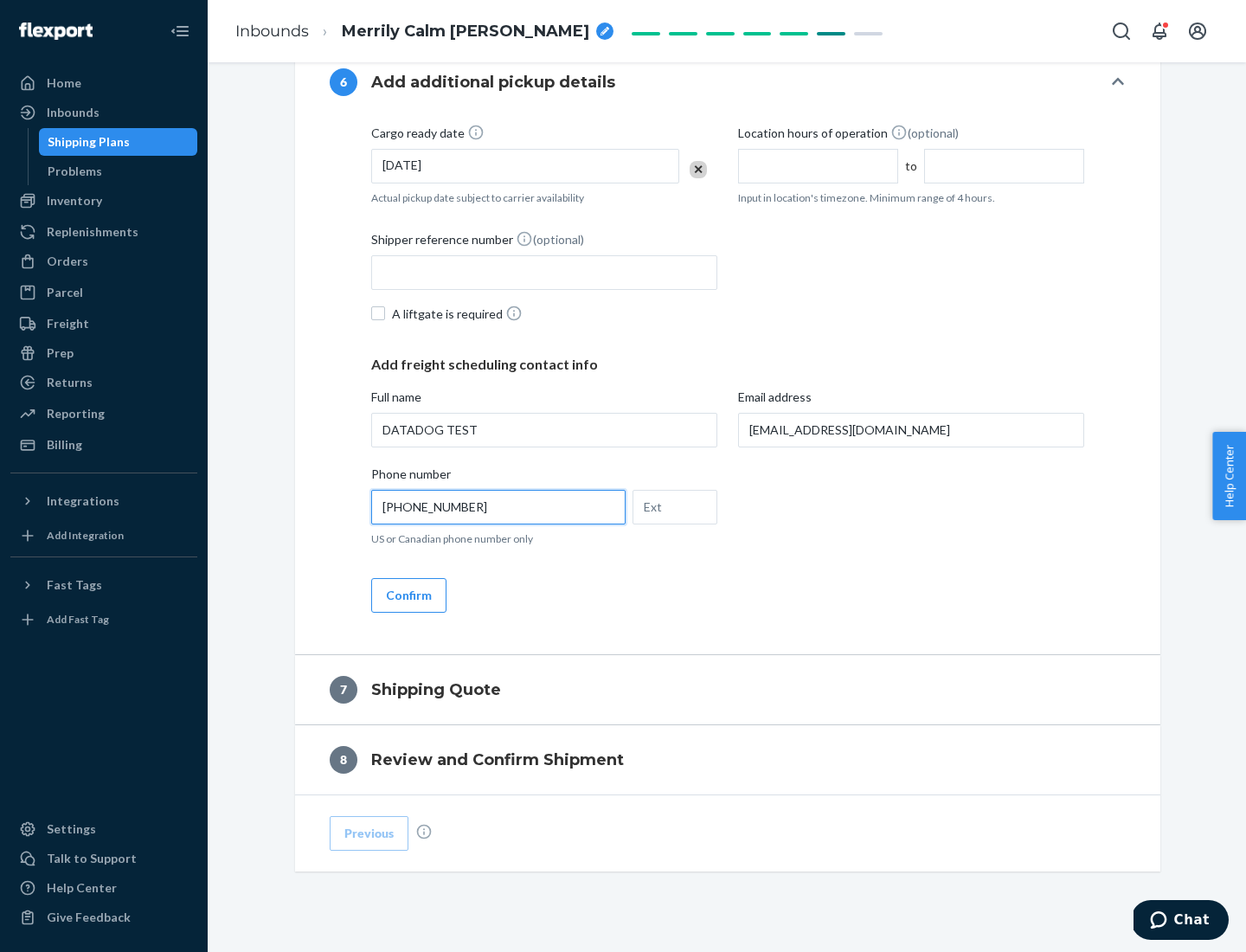
scroll to position [1039, 0]
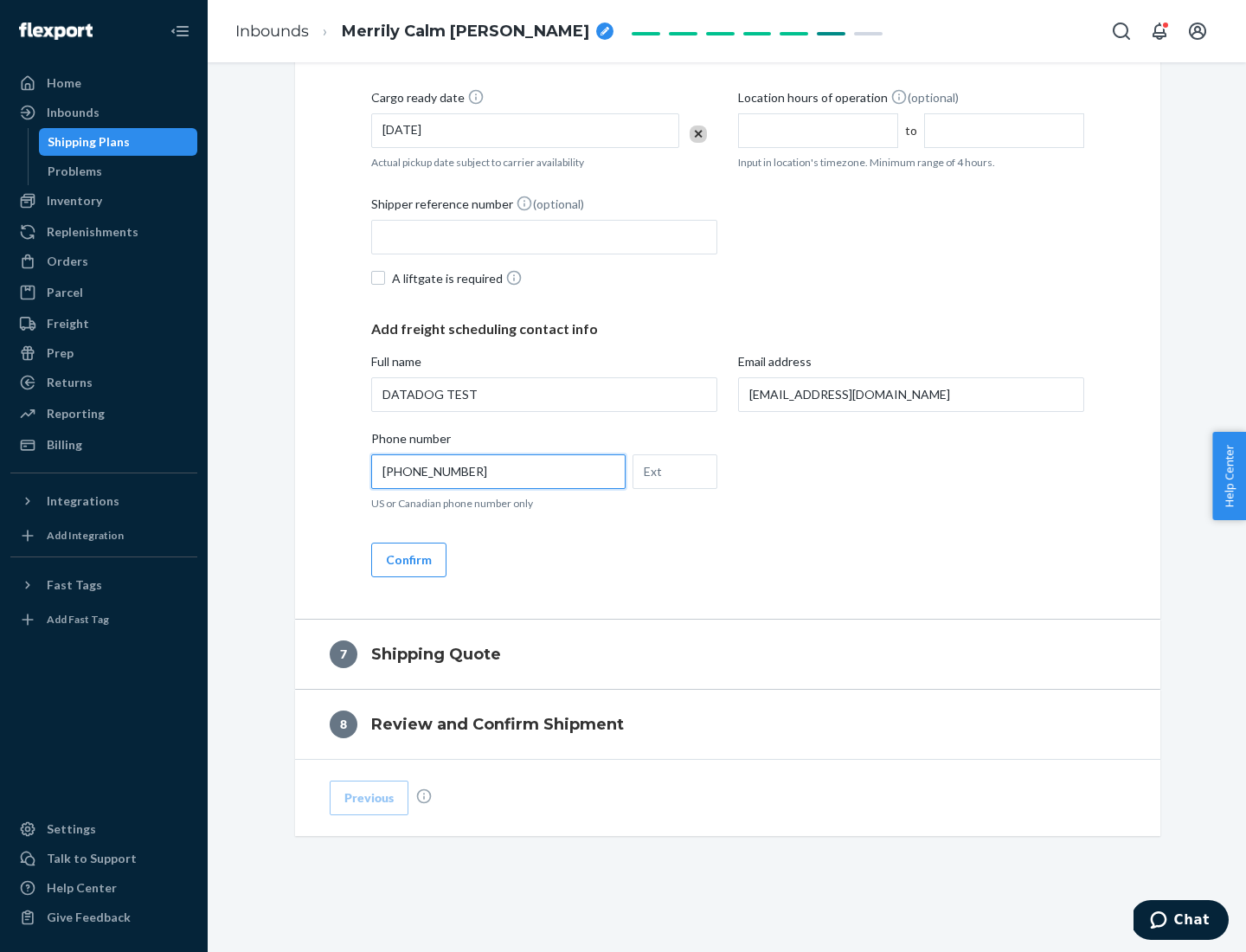
type input "[PHONE_NUMBER]"
click at [407, 559] on button "Confirm" at bounding box center [408, 560] width 75 height 35
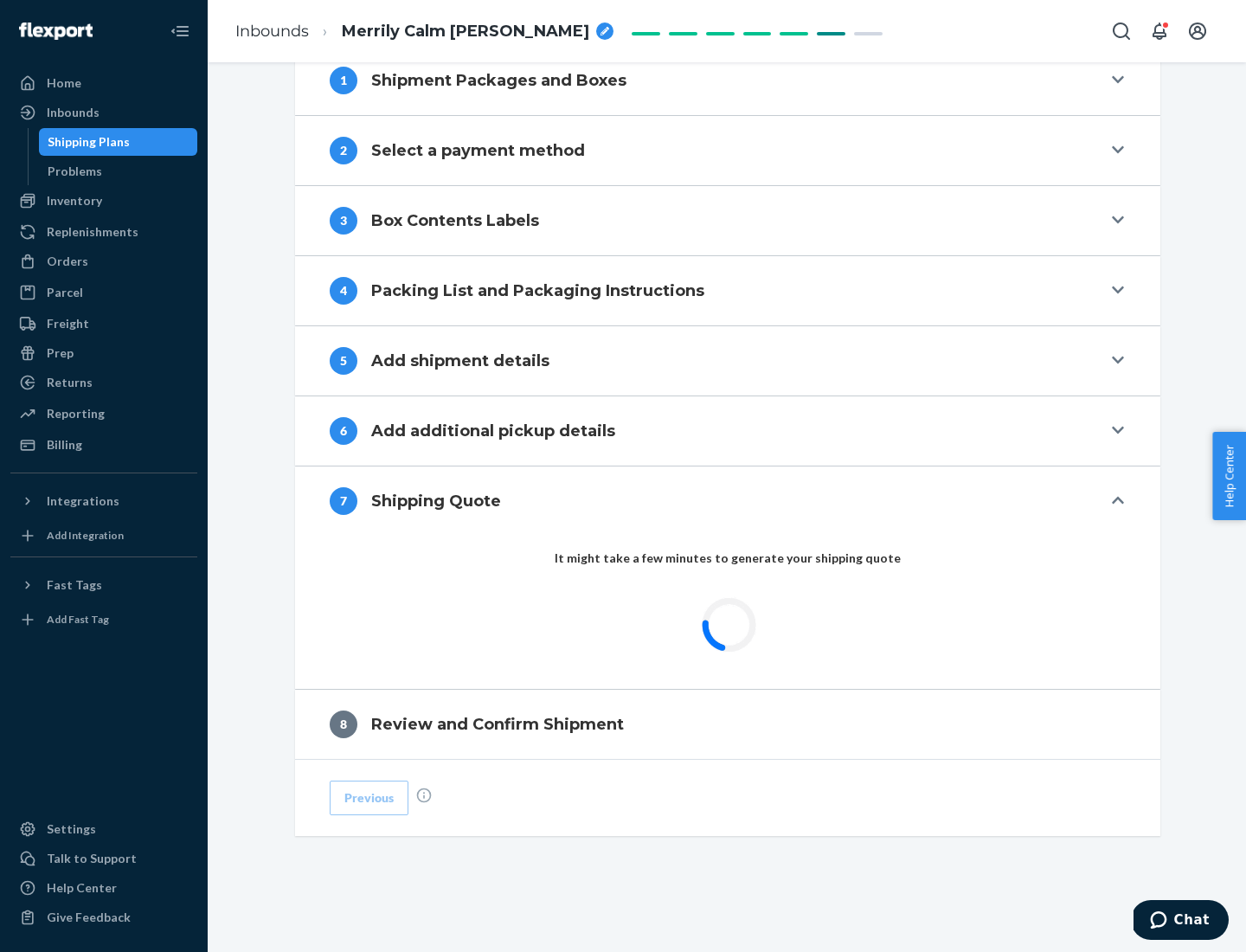
scroll to position [716, 0]
